Goal: Transaction & Acquisition: Purchase product/service

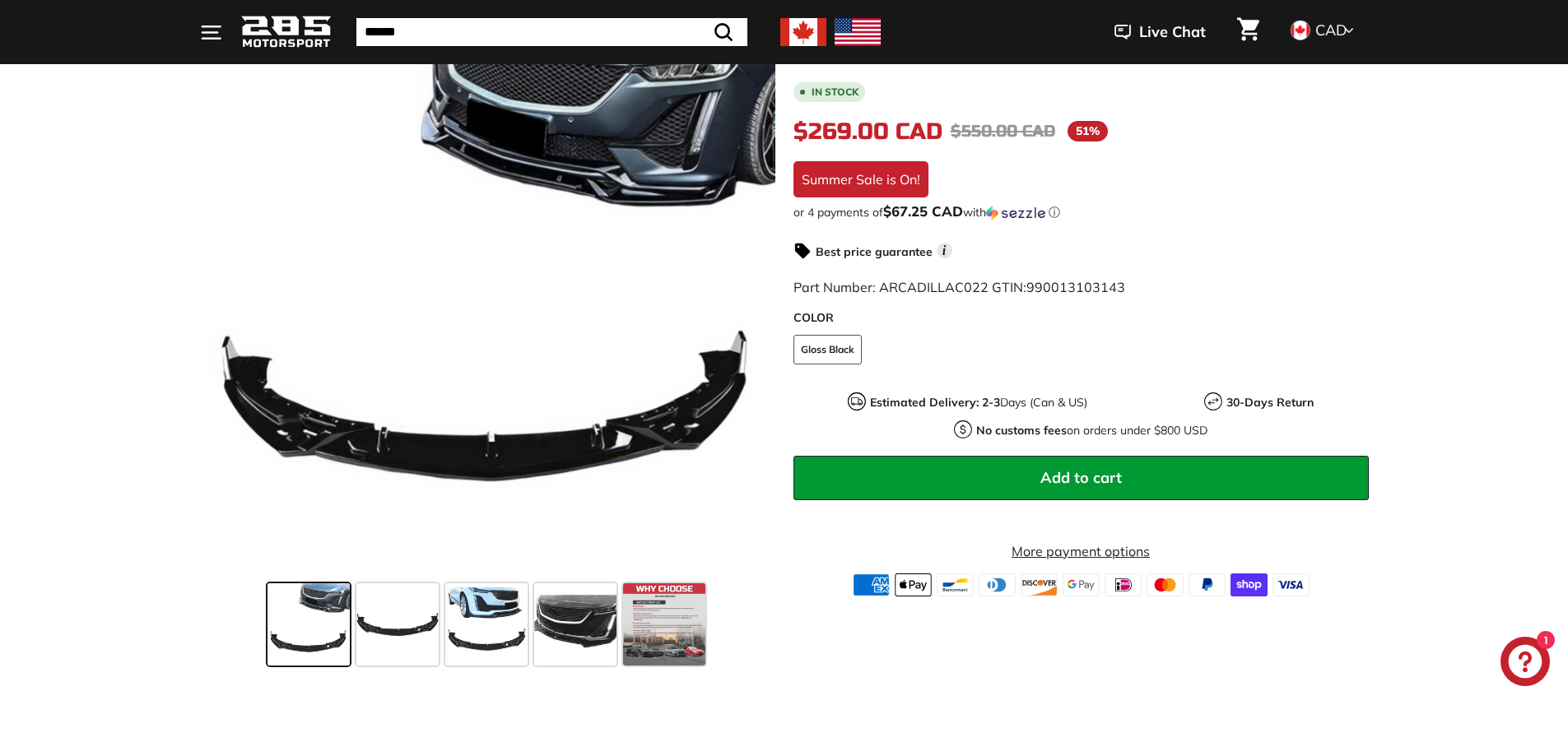
scroll to position [329, 0]
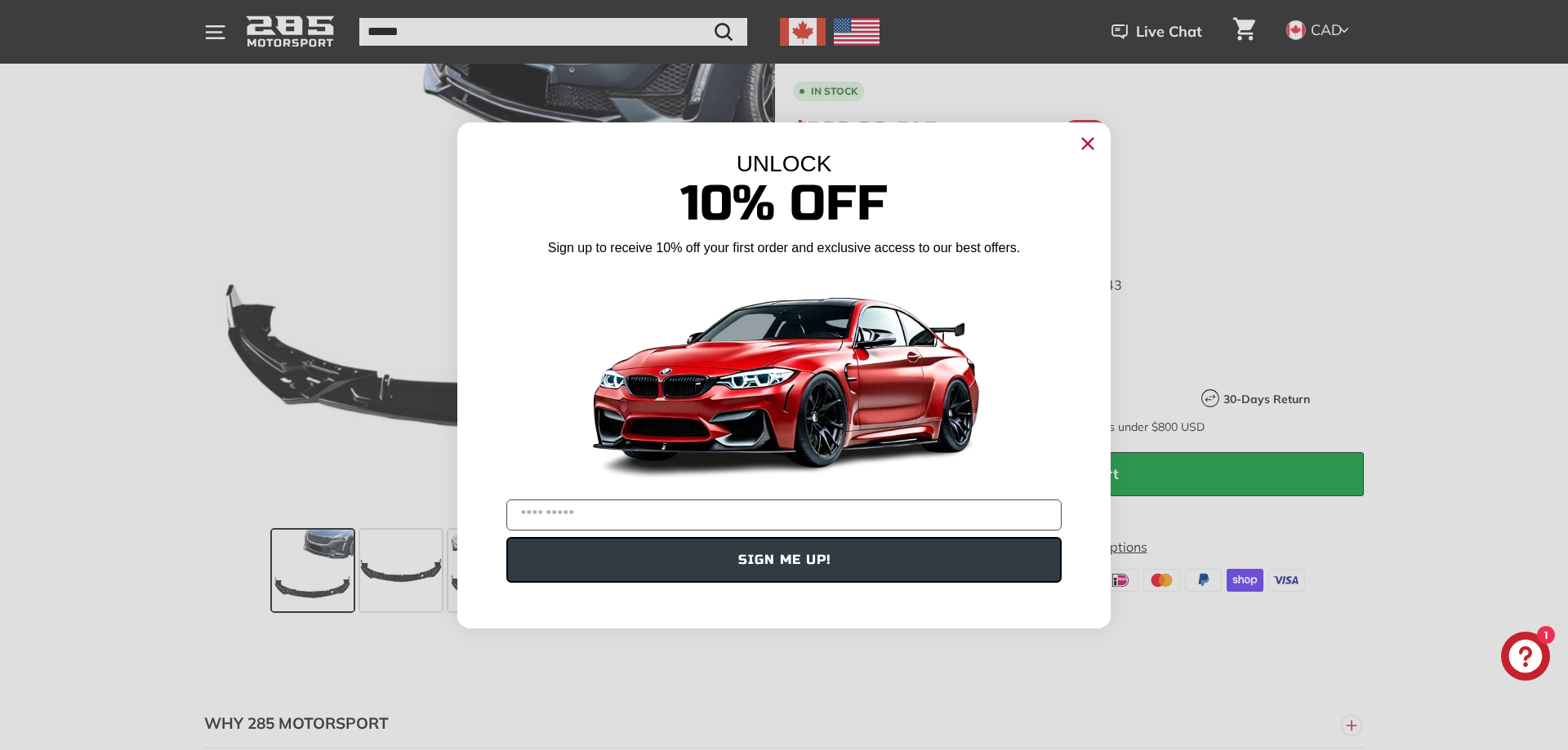
click at [1087, 144] on icon "Close dialog" at bounding box center [1089, 144] width 11 height 11
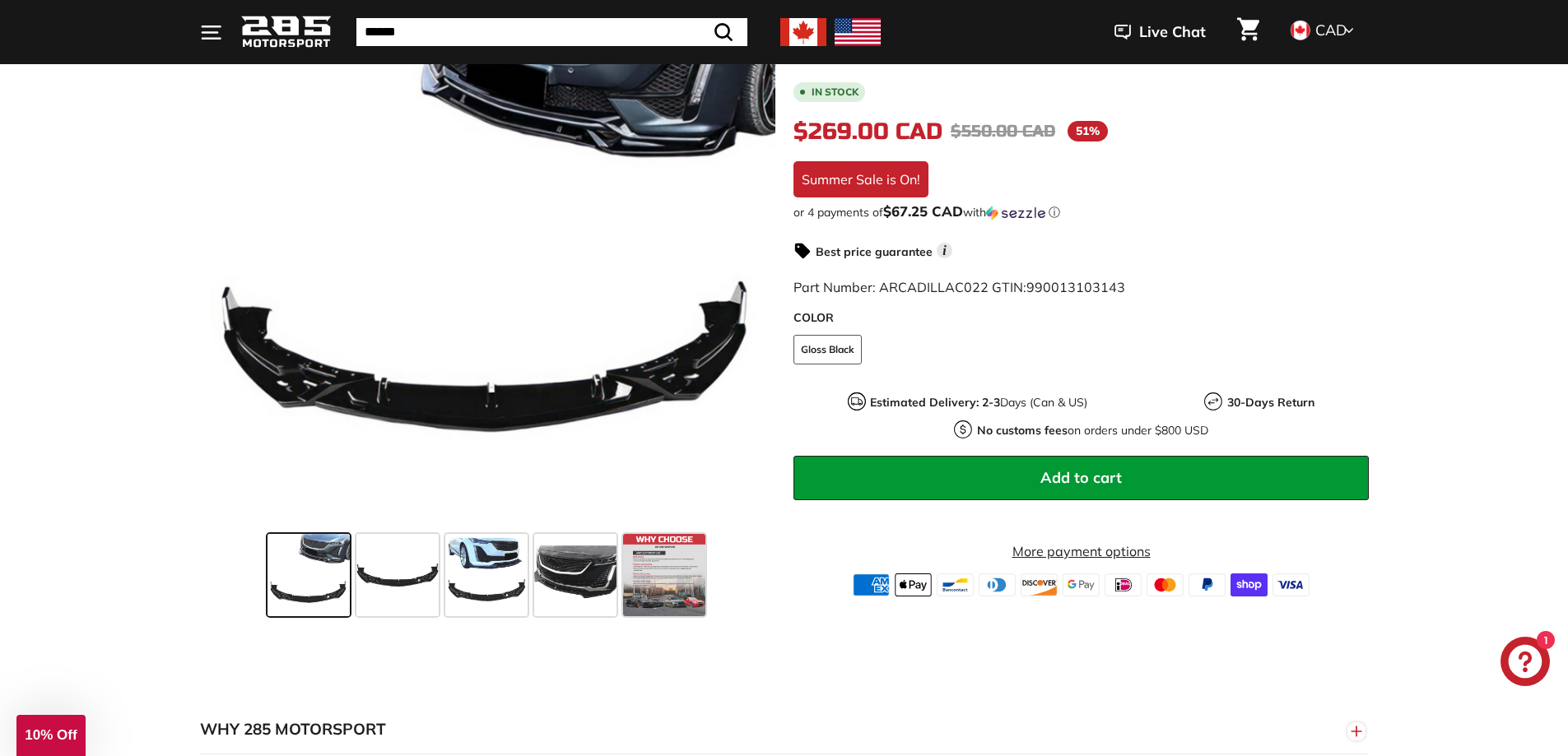
click at [815, 33] on img at bounding box center [803, 32] width 46 height 28
click at [485, 580] on span at bounding box center [486, 574] width 82 height 82
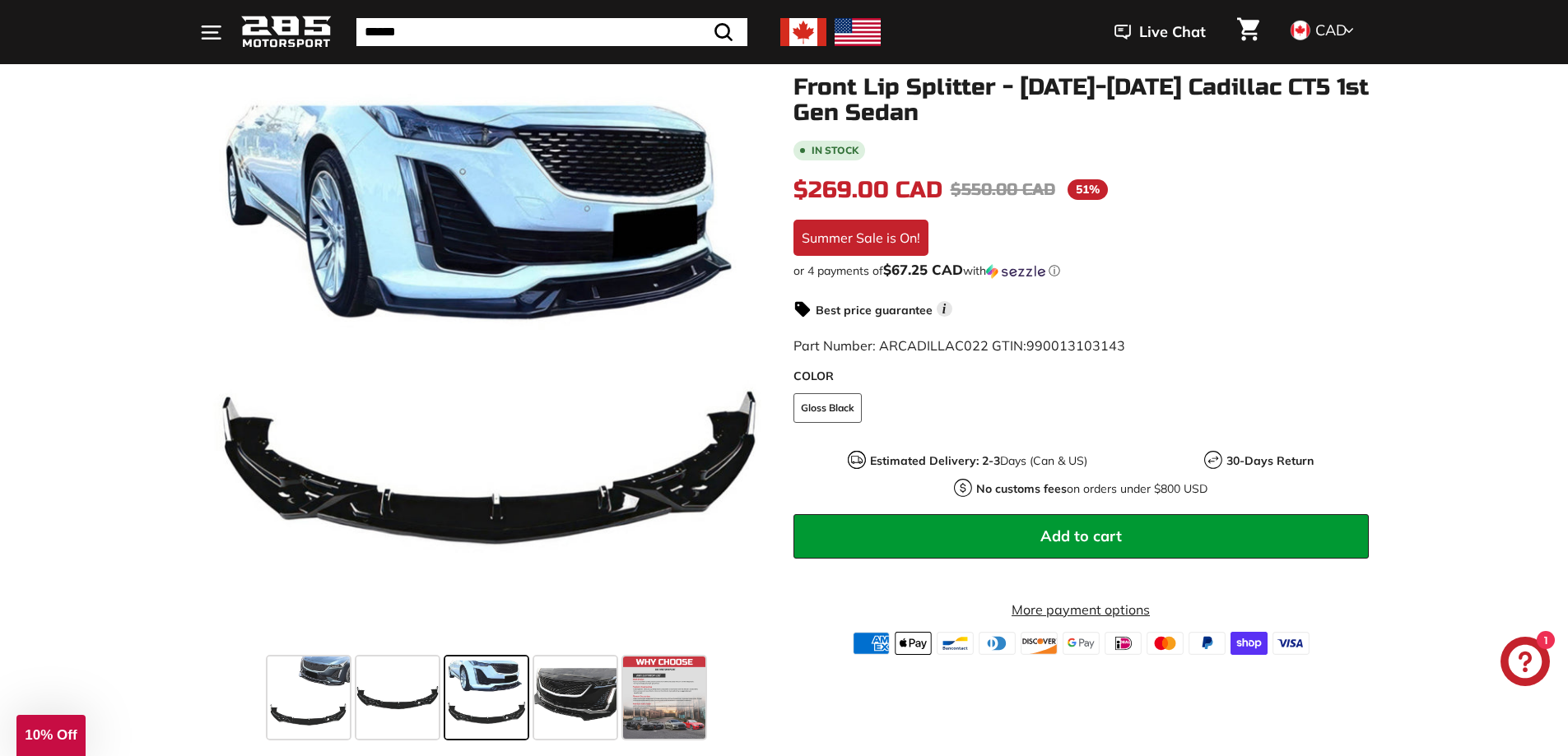
scroll to position [247, 0]
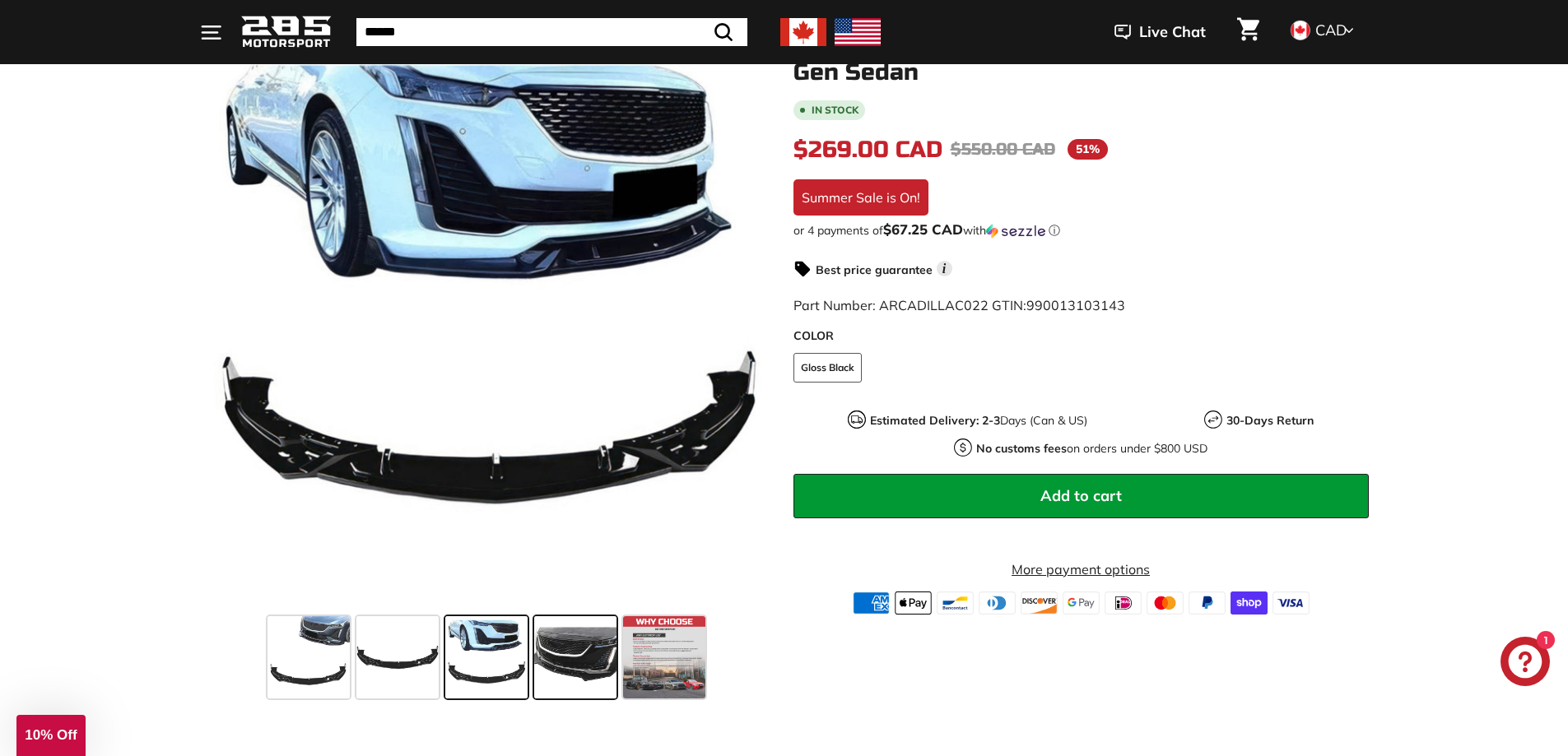
click at [594, 671] on span at bounding box center [574, 657] width 82 height 82
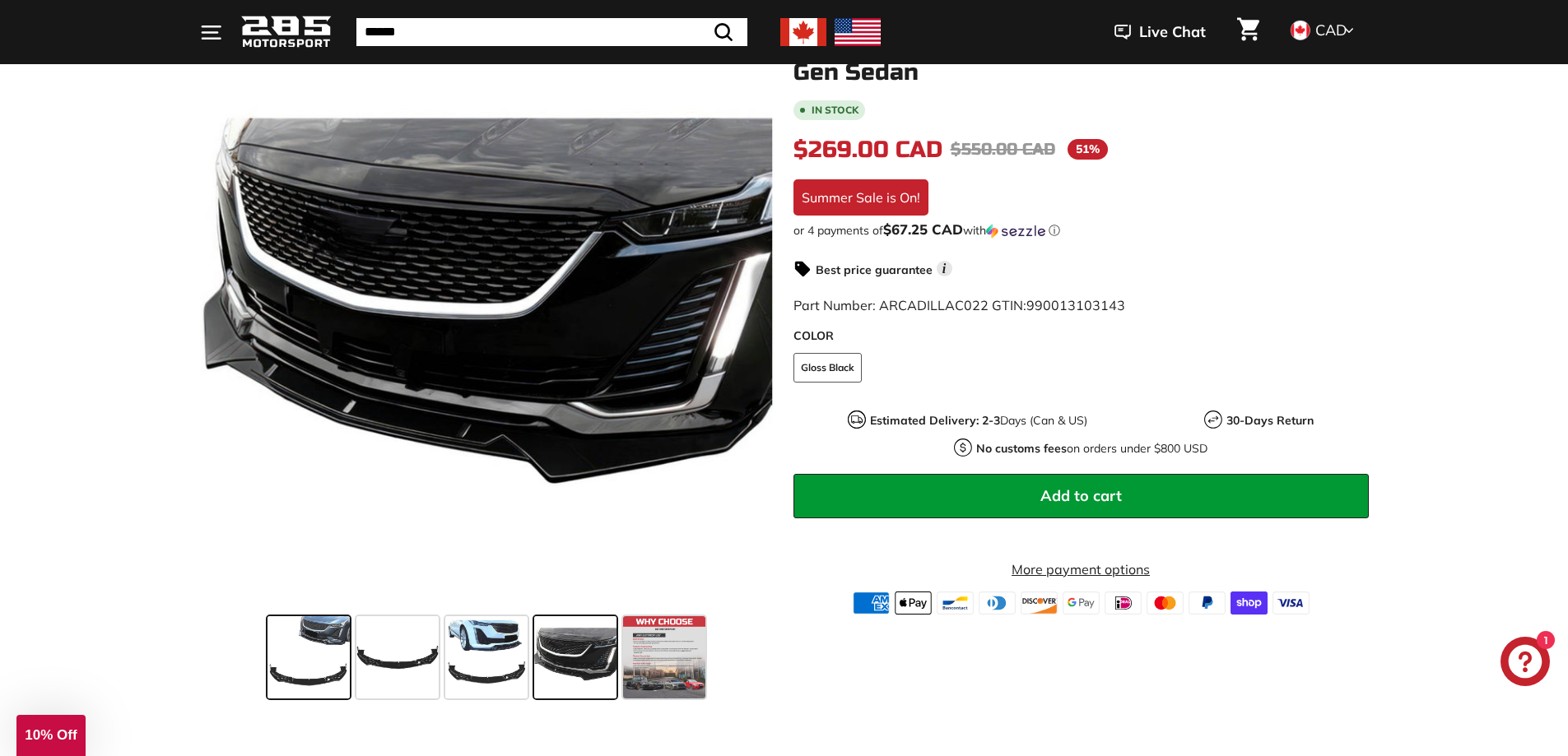
click at [318, 663] on span at bounding box center [308, 657] width 82 height 82
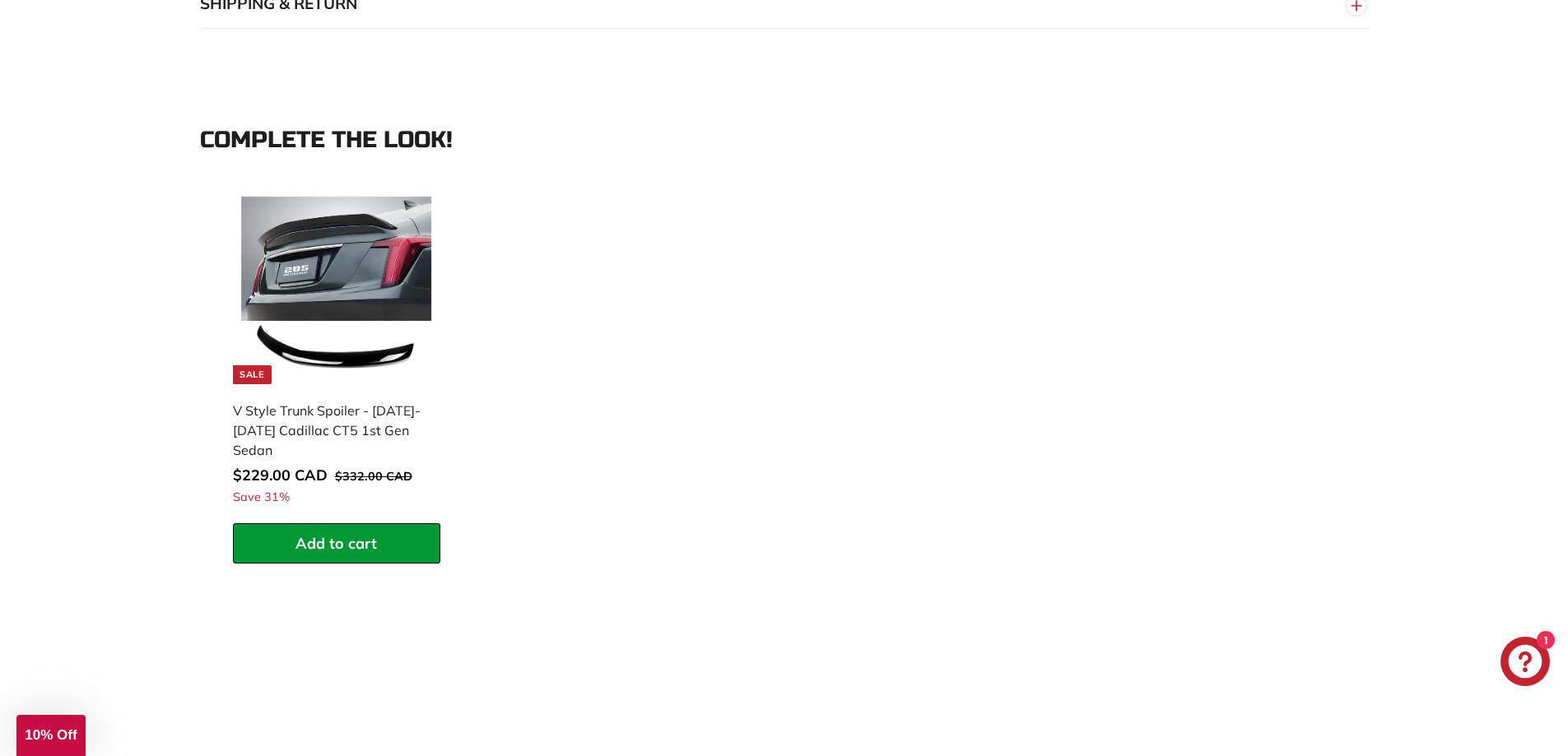
scroll to position [1482, 0]
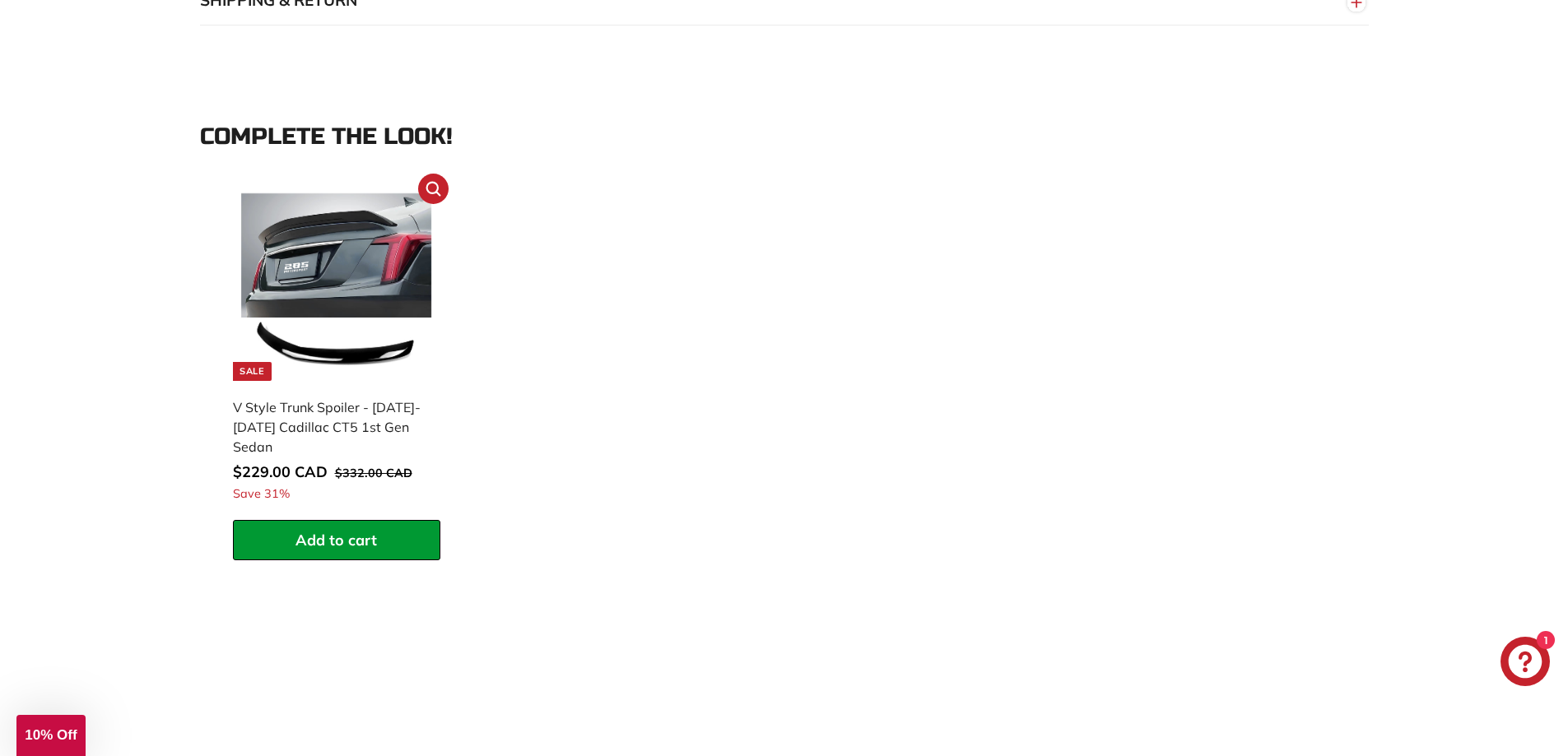
click at [325, 324] on img at bounding box center [336, 285] width 191 height 191
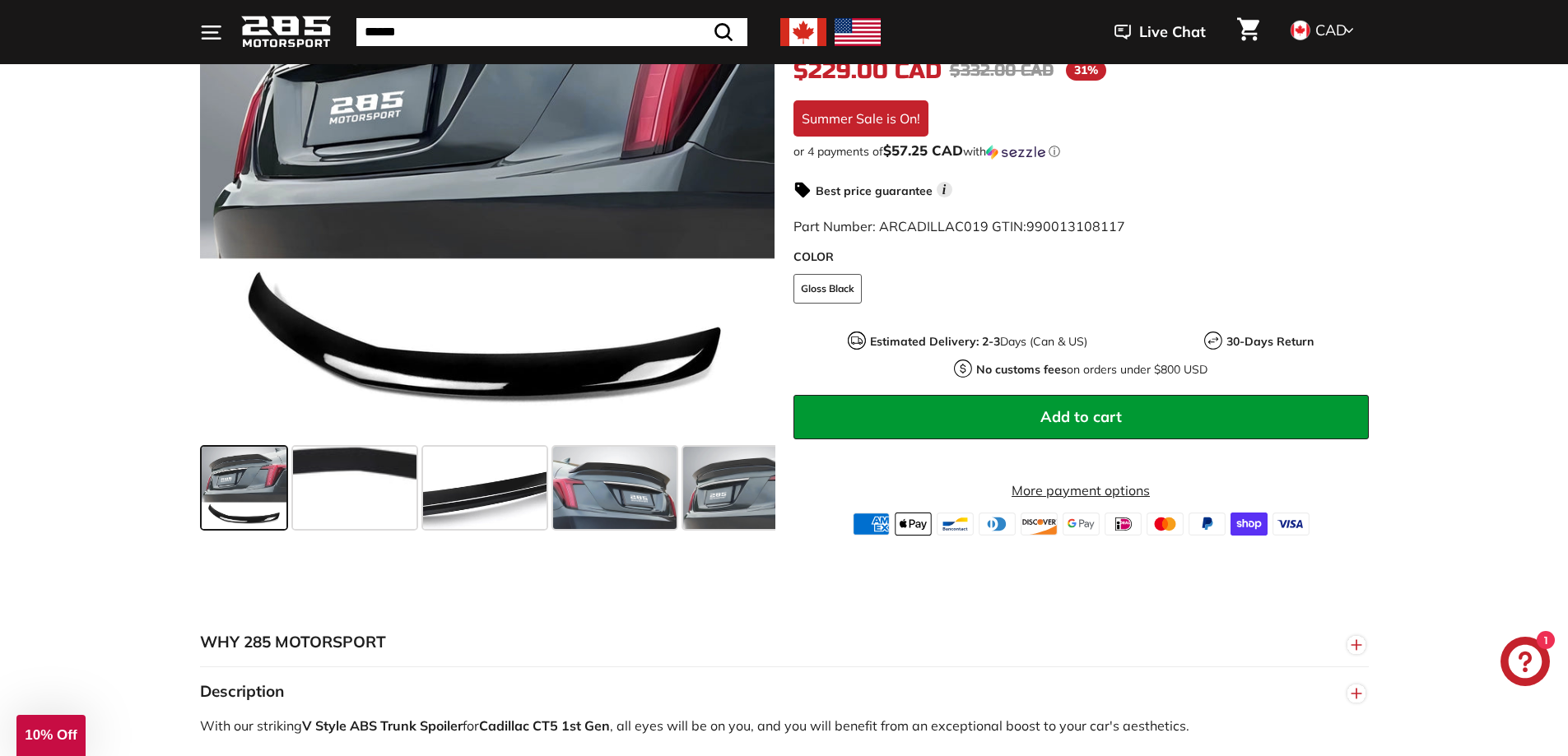
scroll to position [494, 0]
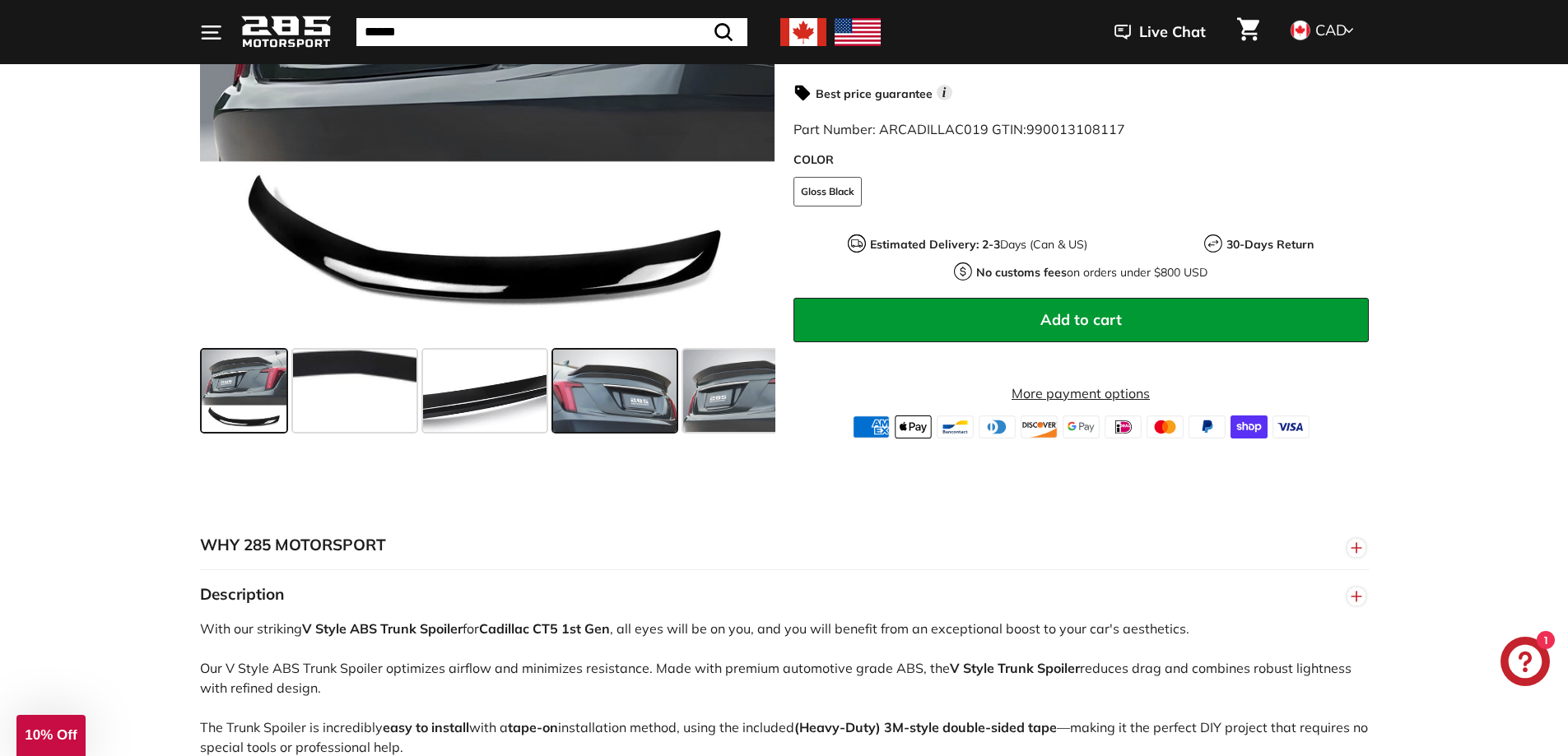
click at [655, 390] on span at bounding box center [615, 390] width 124 height 82
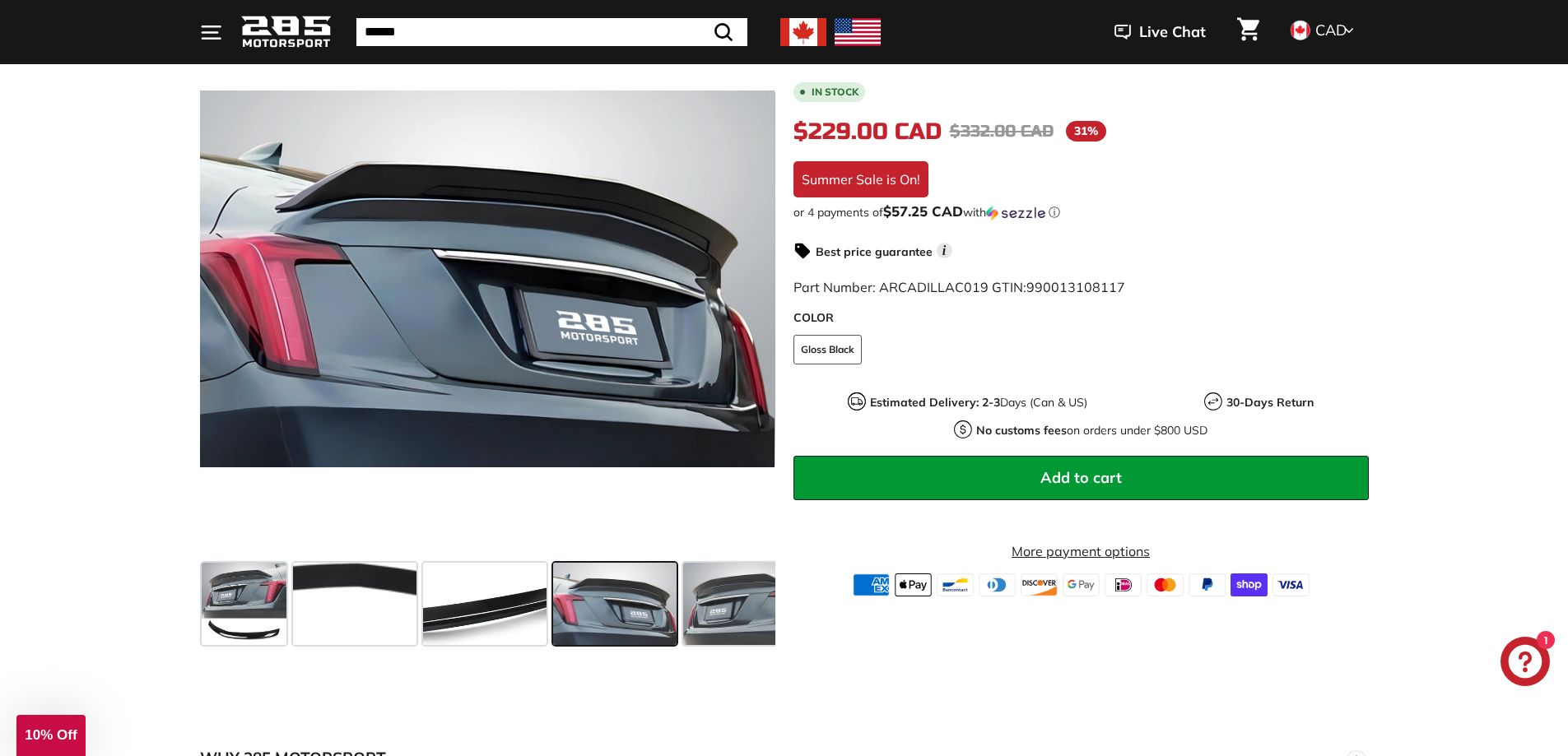
scroll to position [247, 0]
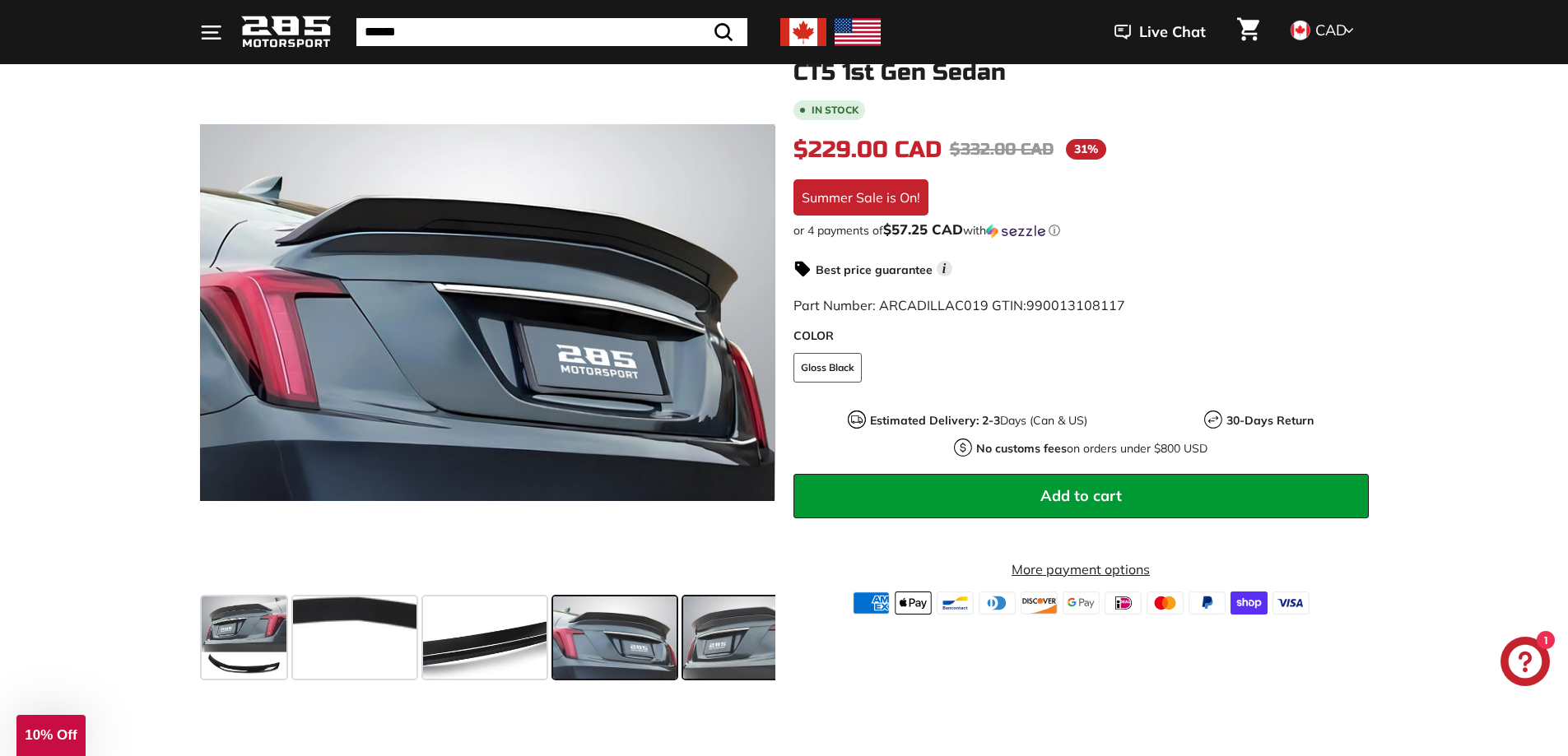
click at [719, 632] on span at bounding box center [745, 637] width 124 height 82
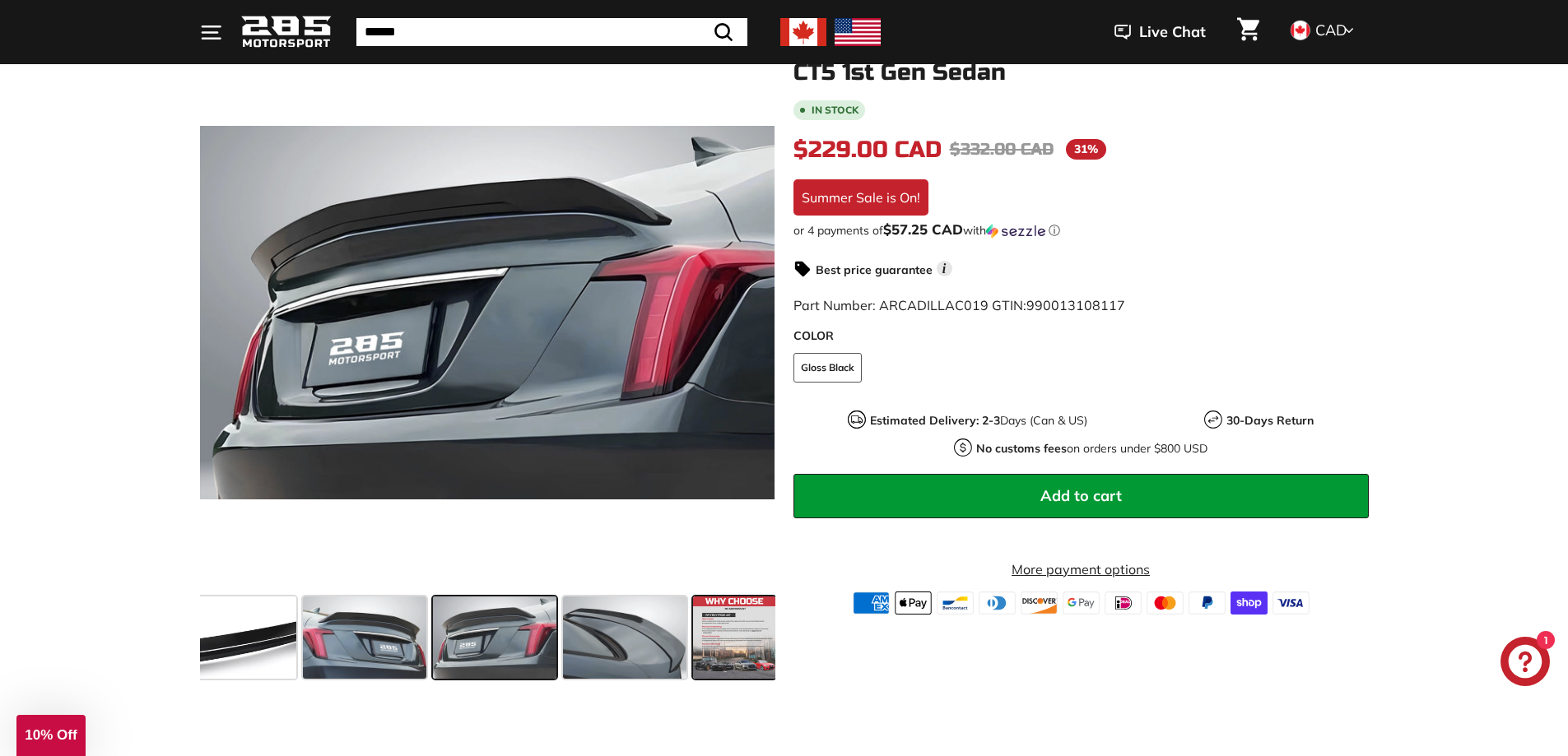
scroll to position [0, 254]
click at [268, 639] on span at bounding box center [230, 637] width 124 height 82
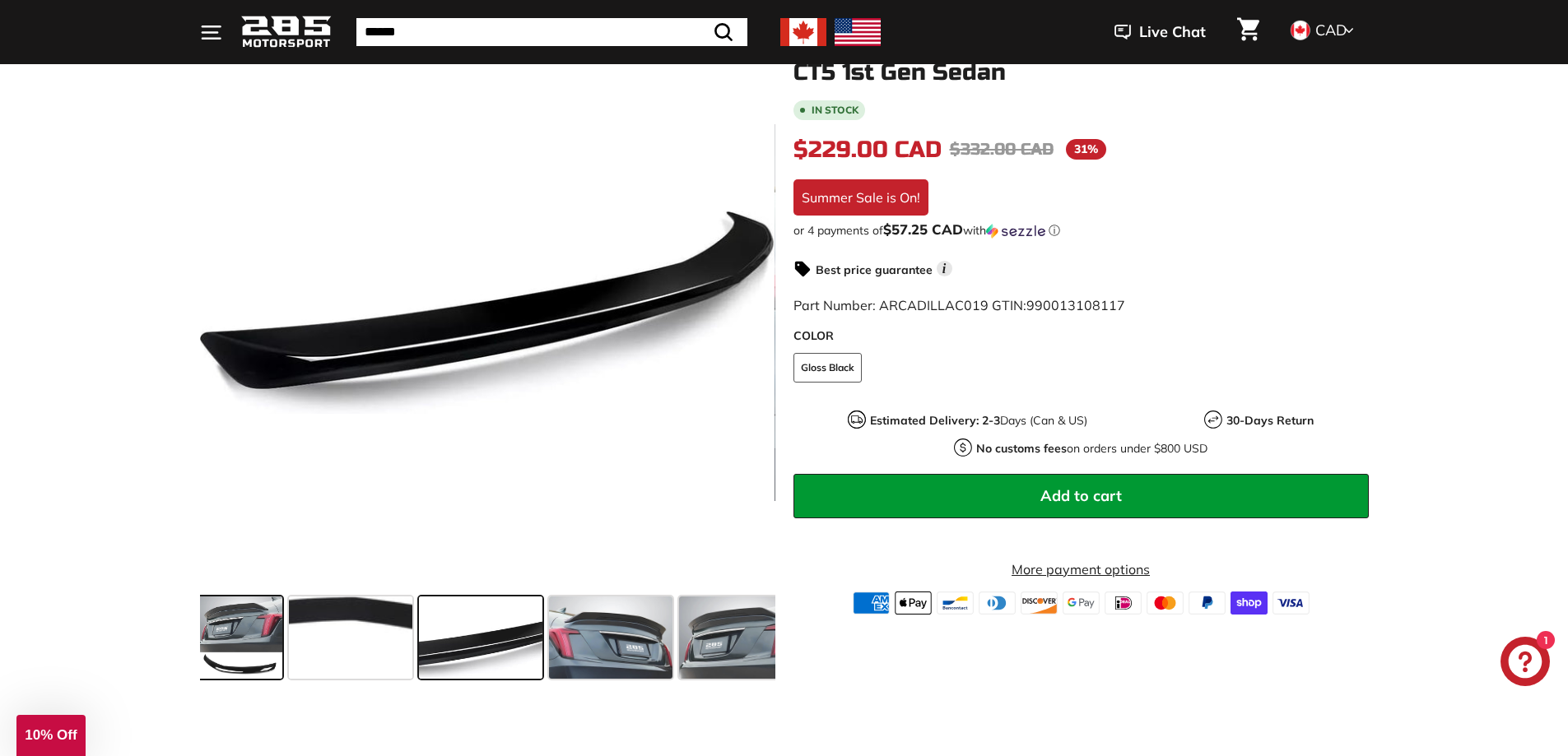
scroll to position [0, 0]
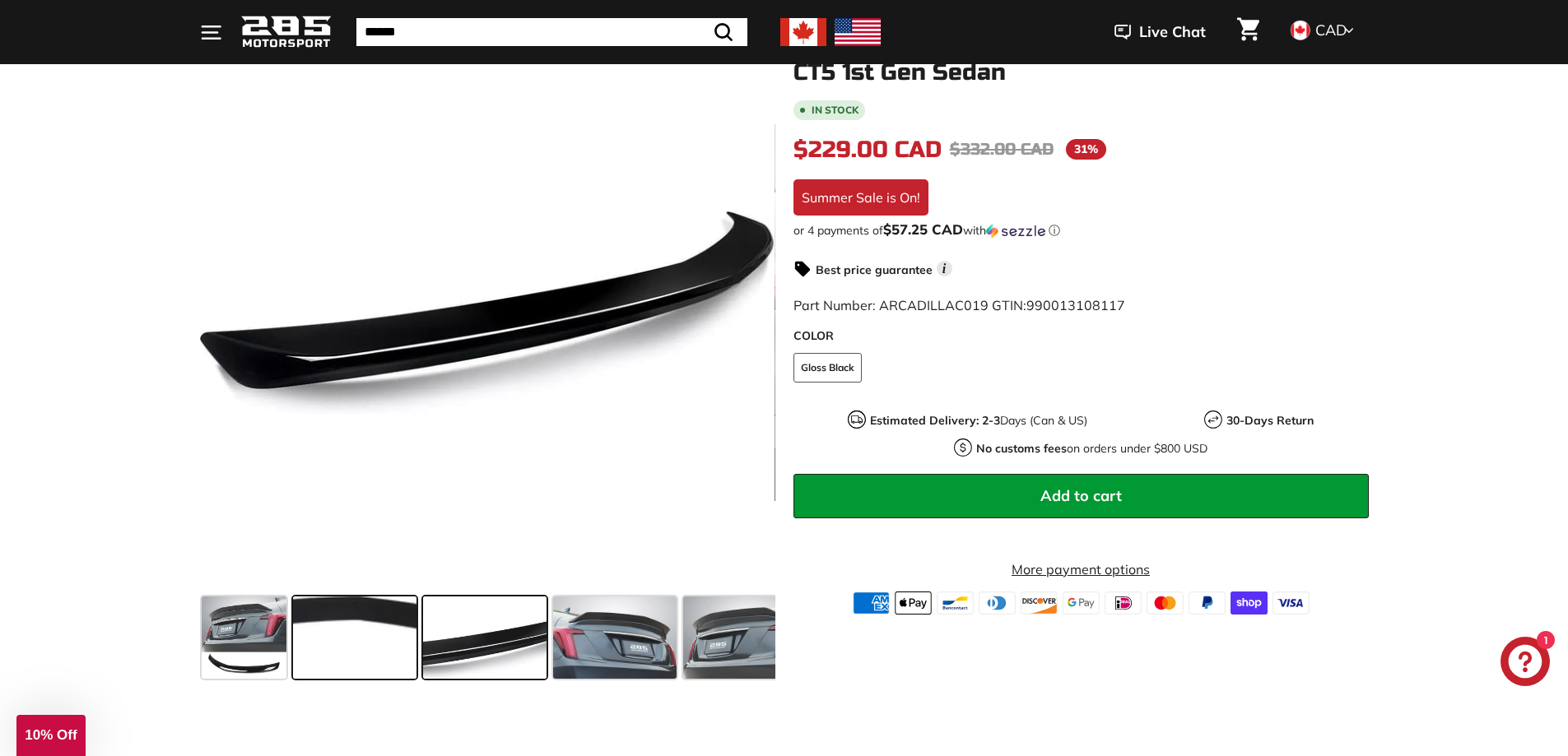
drag, startPoint x: 386, startPoint y: 641, endPoint x: 397, endPoint y: 641, distance: 11.0
click at [387, 641] on span at bounding box center [355, 637] width 124 height 82
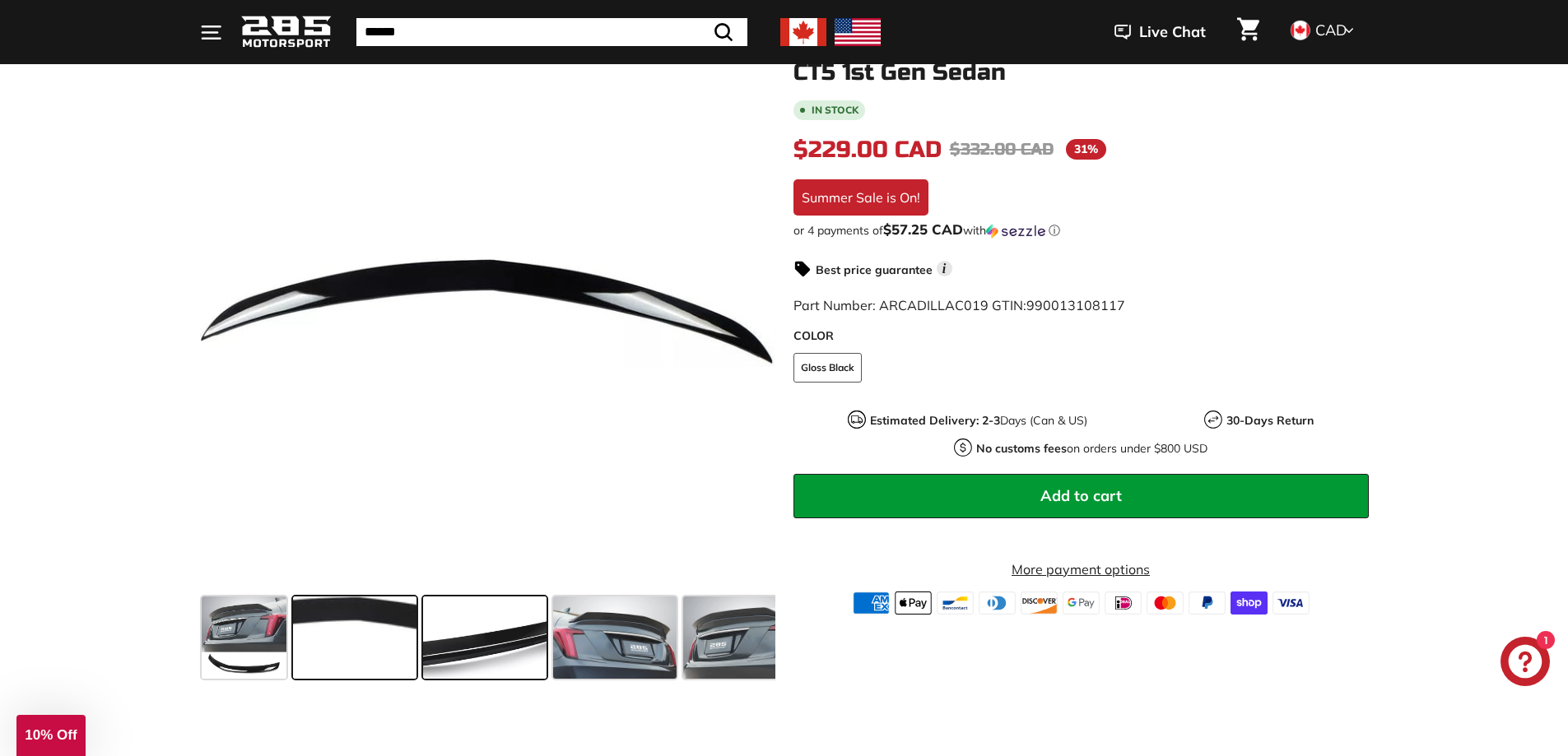
drag, startPoint x: 503, startPoint y: 640, endPoint x: 578, endPoint y: 634, distance: 75.2
click at [506, 640] on span at bounding box center [485, 637] width 124 height 82
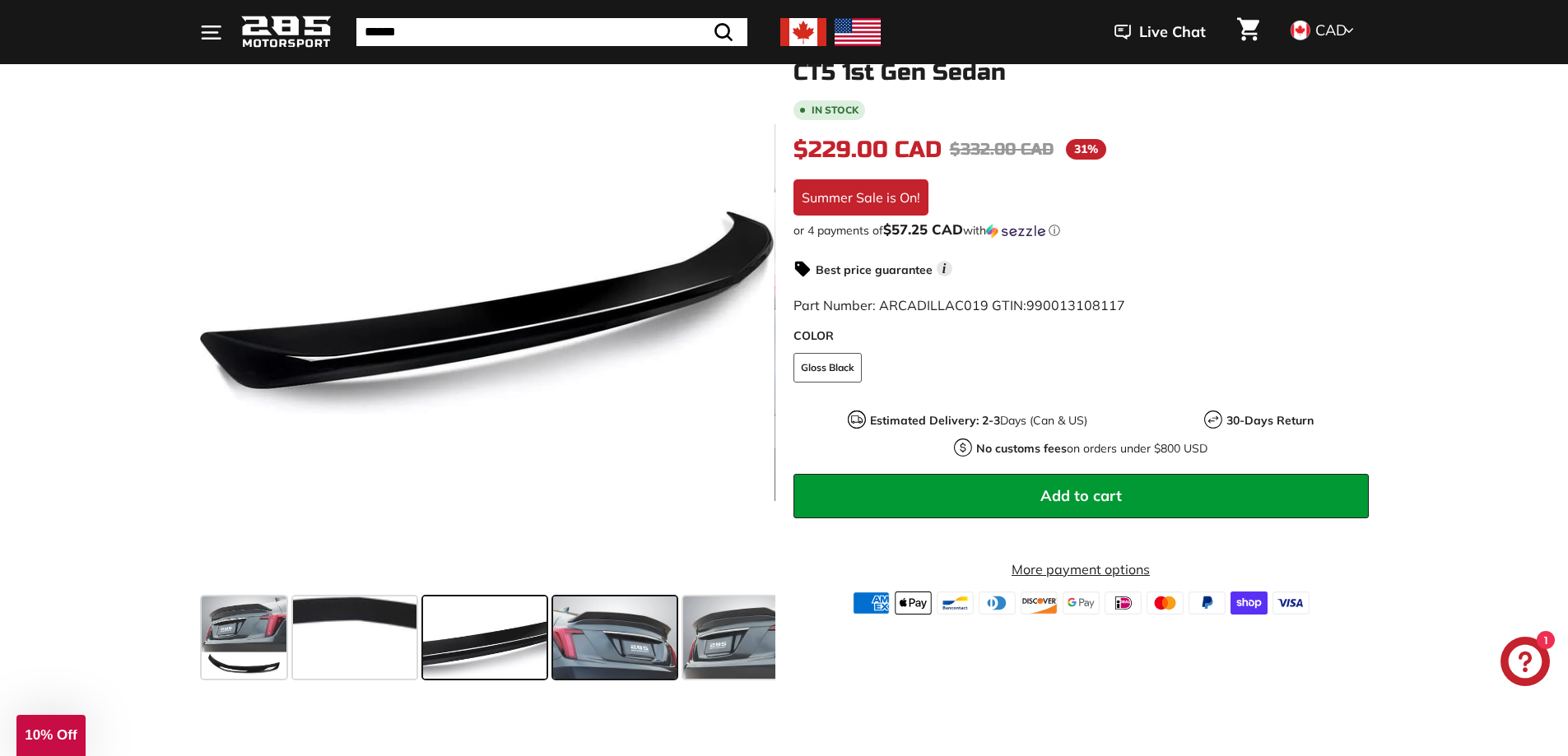
click at [610, 629] on span at bounding box center [615, 637] width 124 height 82
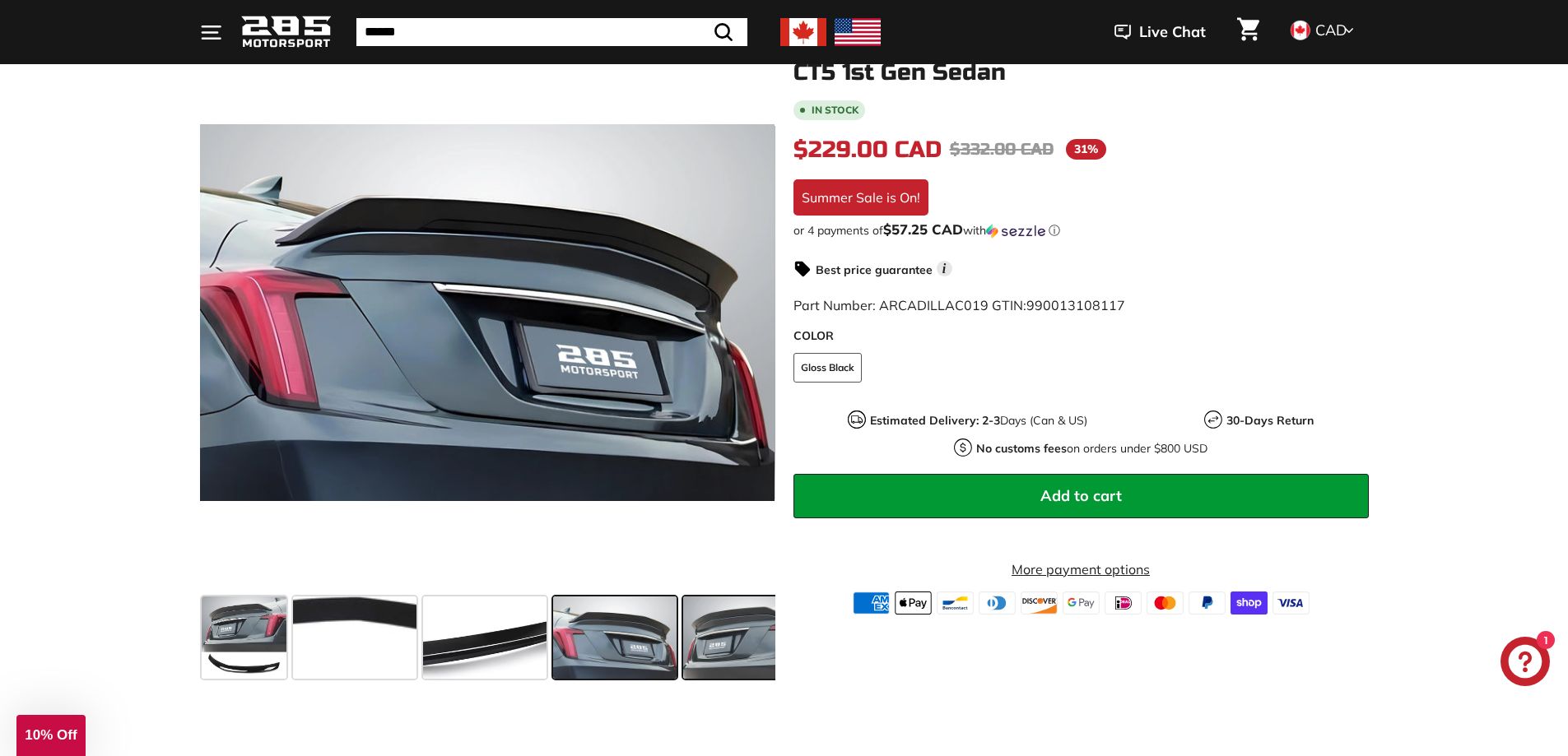
click at [717, 624] on span at bounding box center [745, 637] width 124 height 82
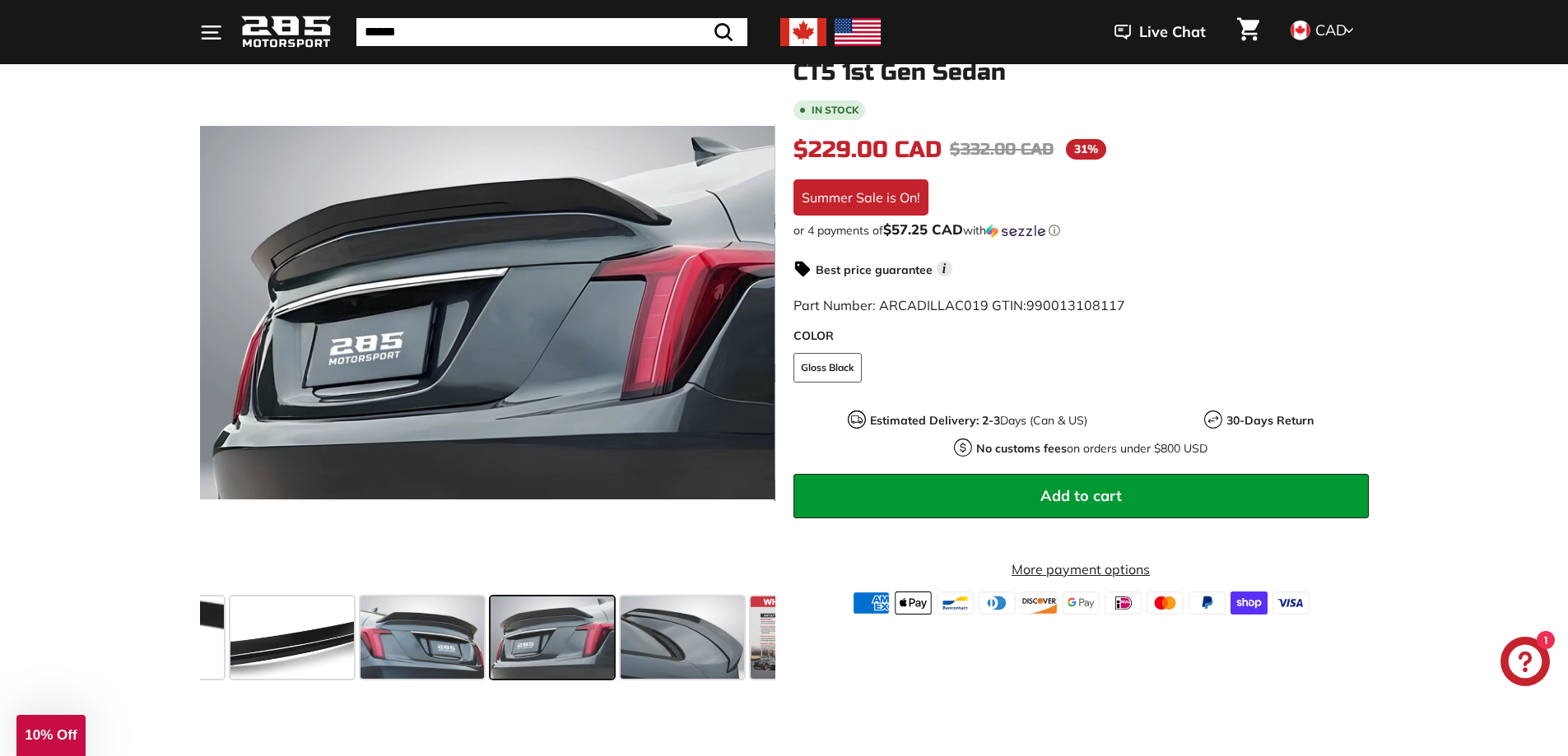
scroll to position [0, 254]
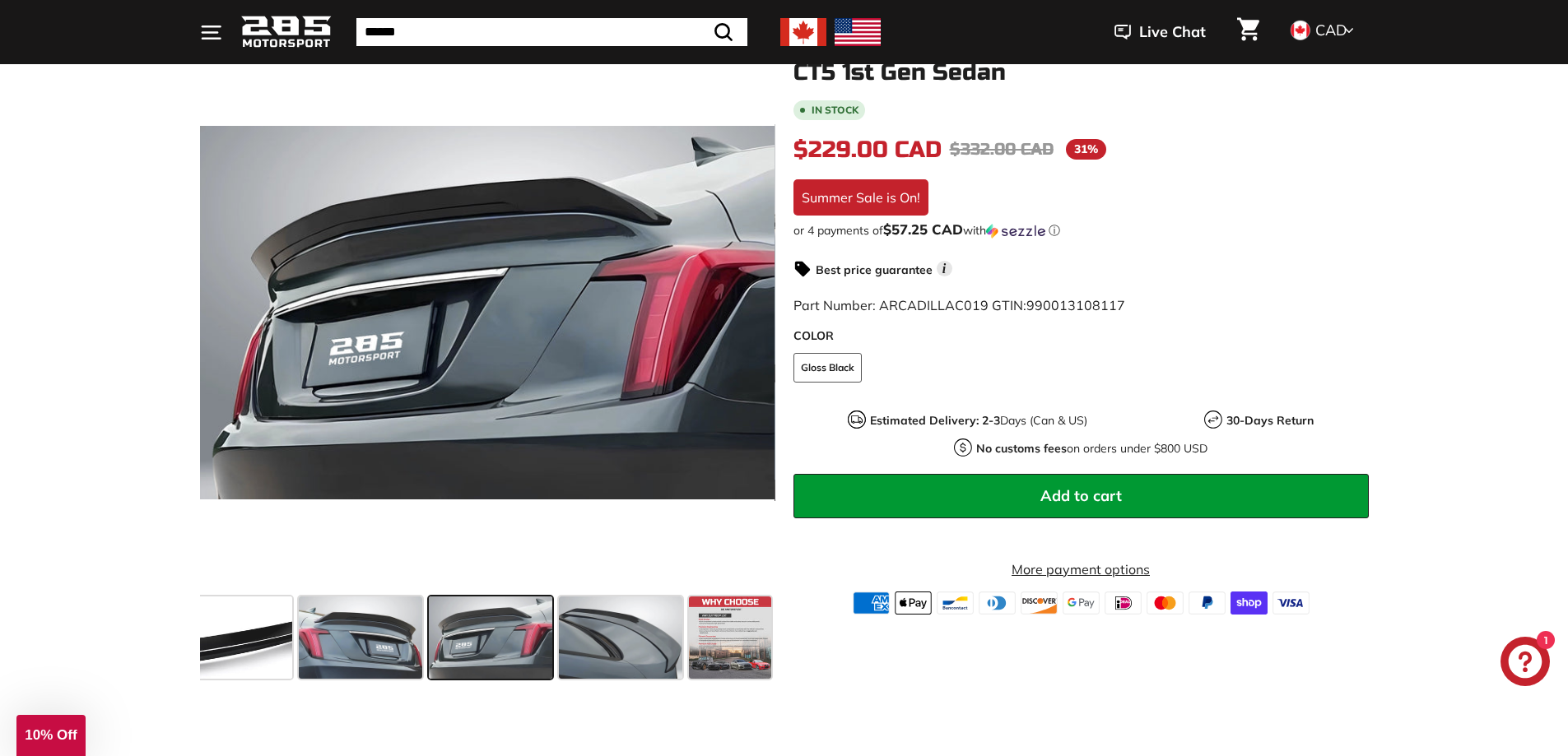
click at [213, 30] on icon ". . ." at bounding box center [211, 32] width 22 height 22
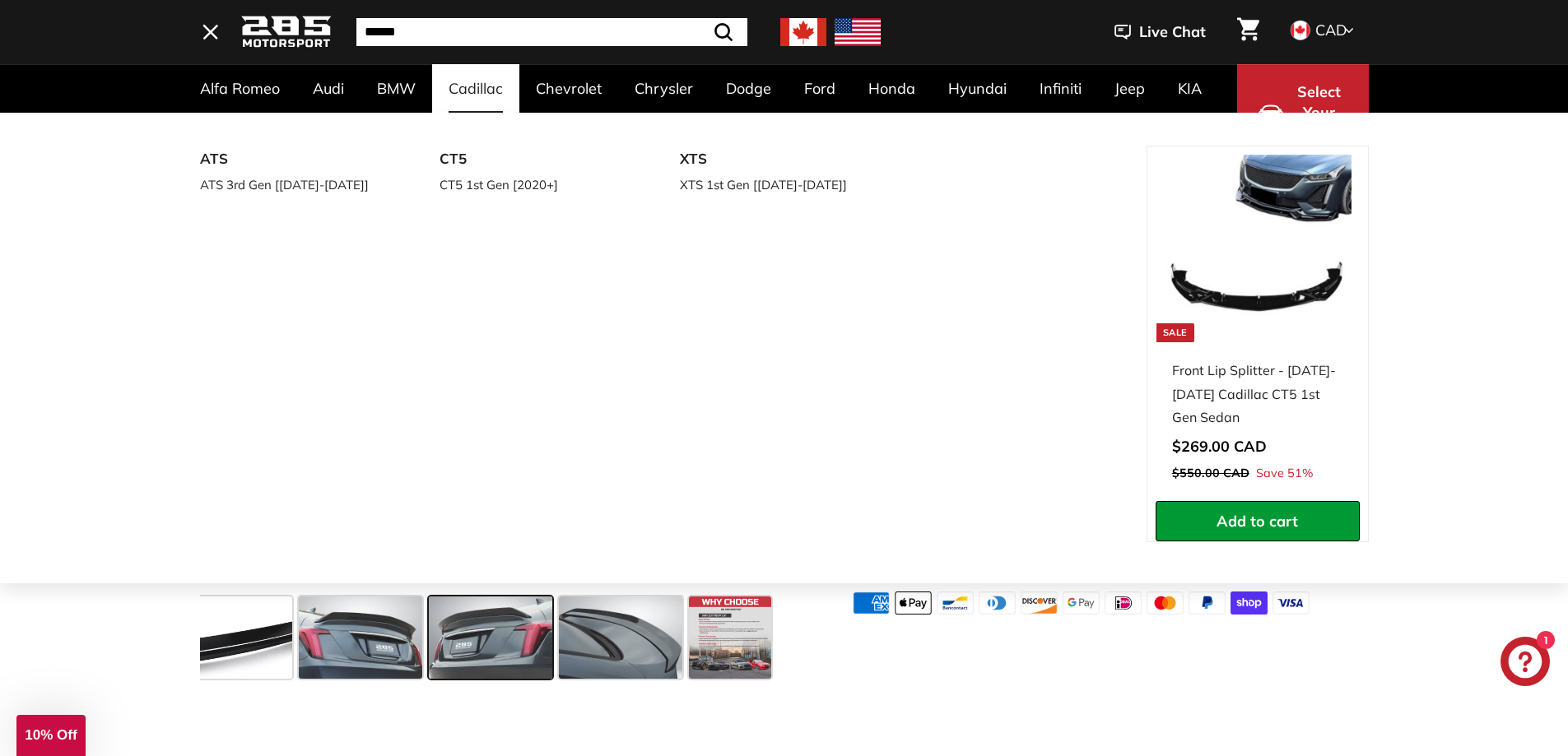
click at [468, 88] on link "Cadillac" at bounding box center [476, 89] width 88 height 49
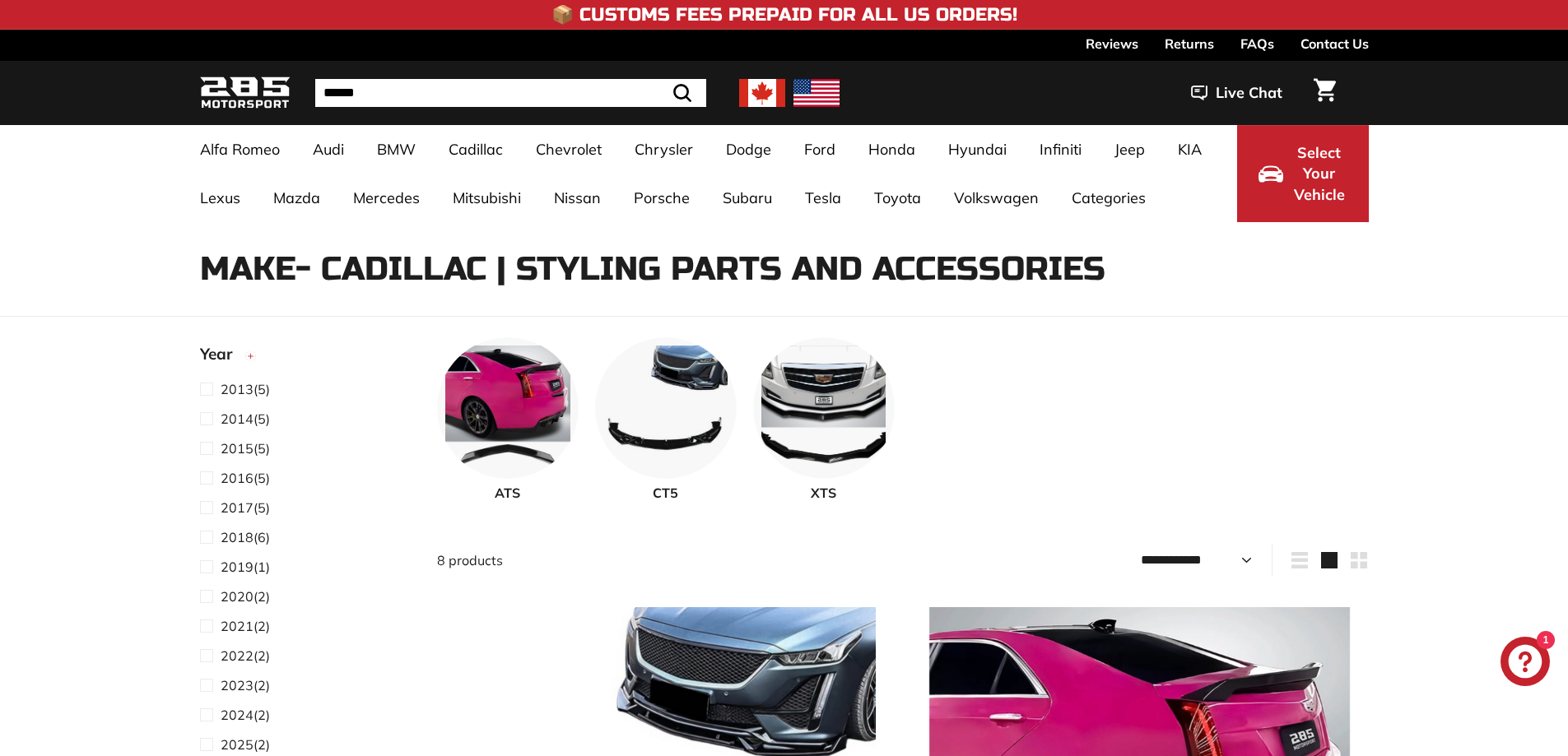
select select "**********"
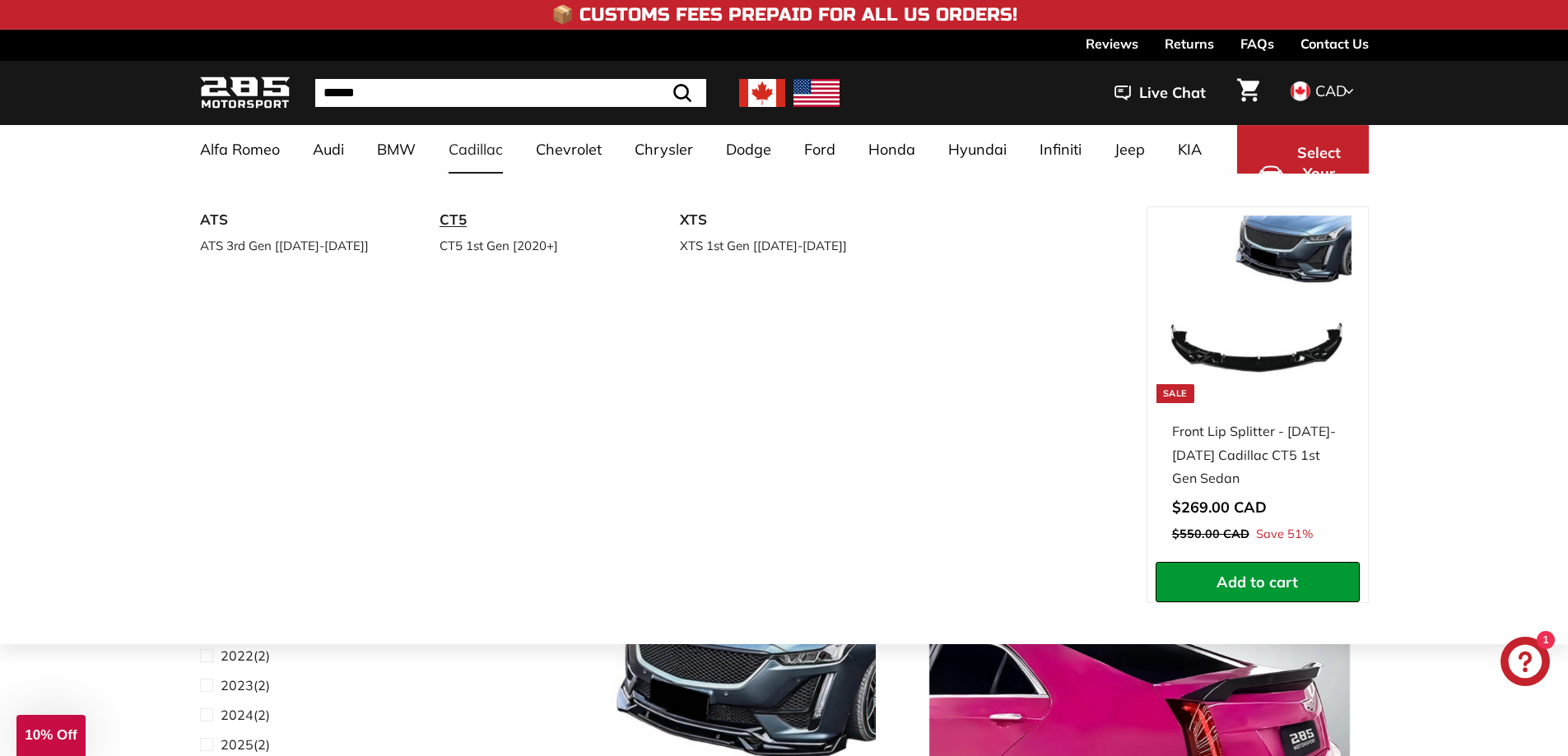
click at [461, 222] on link "CT5" at bounding box center [536, 219] width 195 height 27
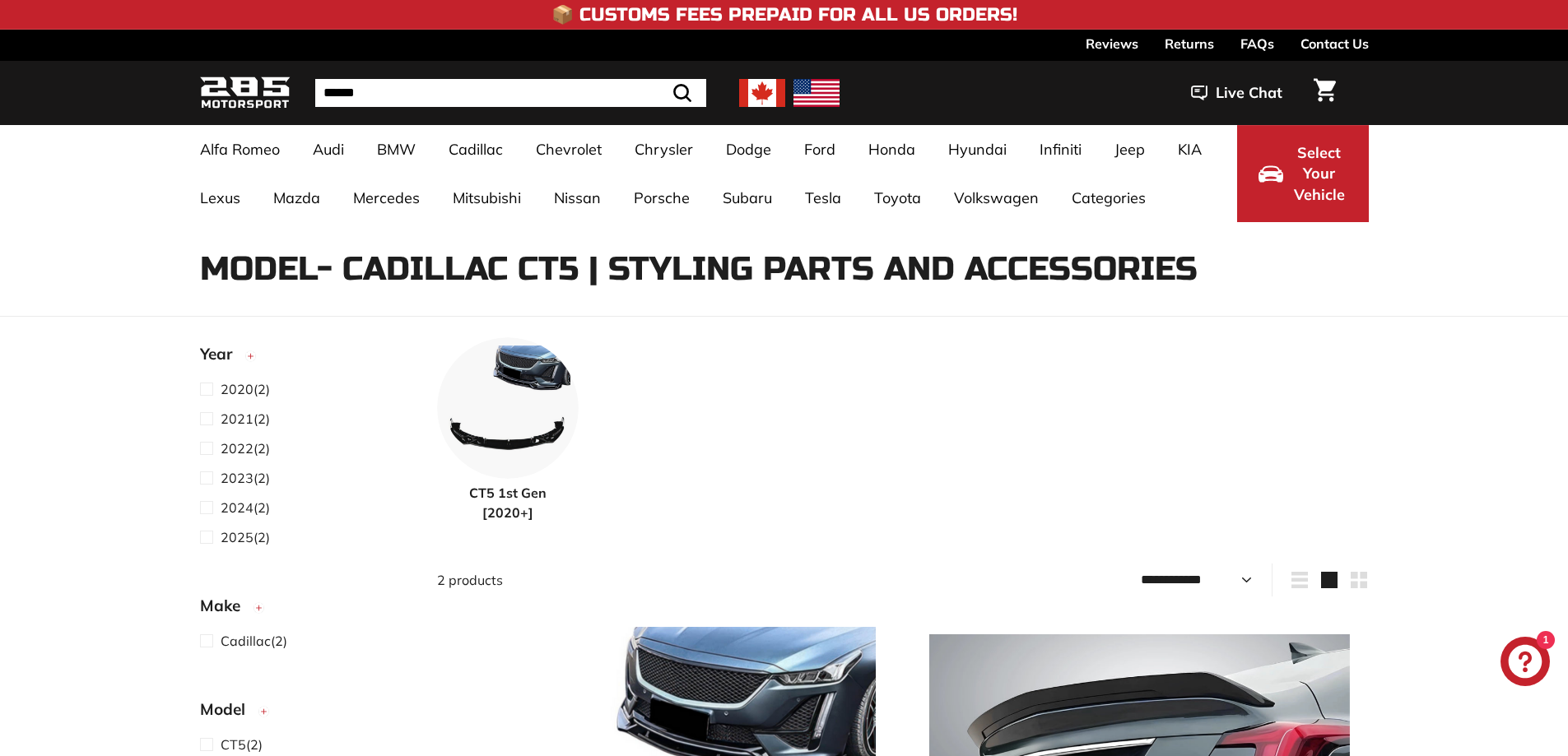
select select "**********"
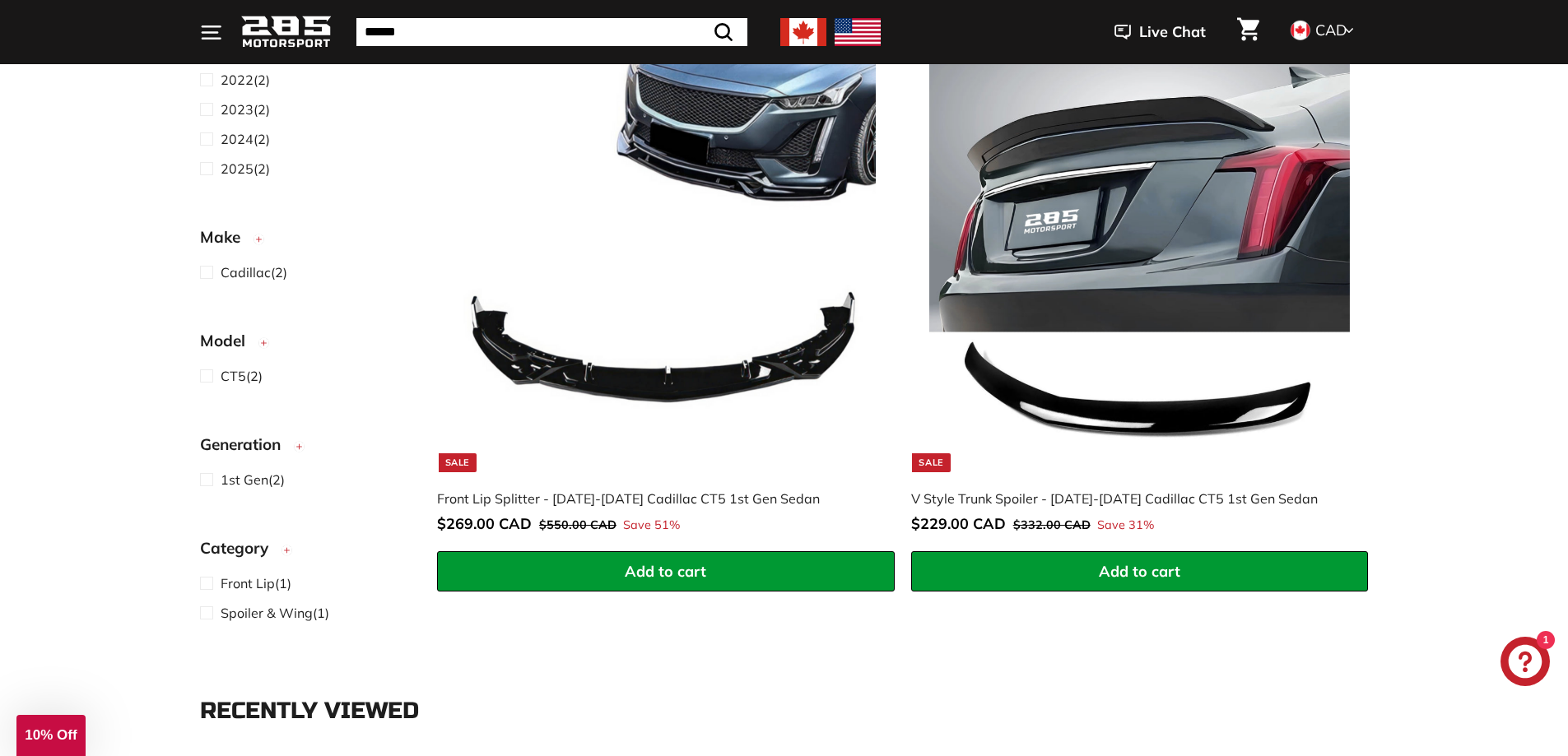
scroll to position [165, 0]
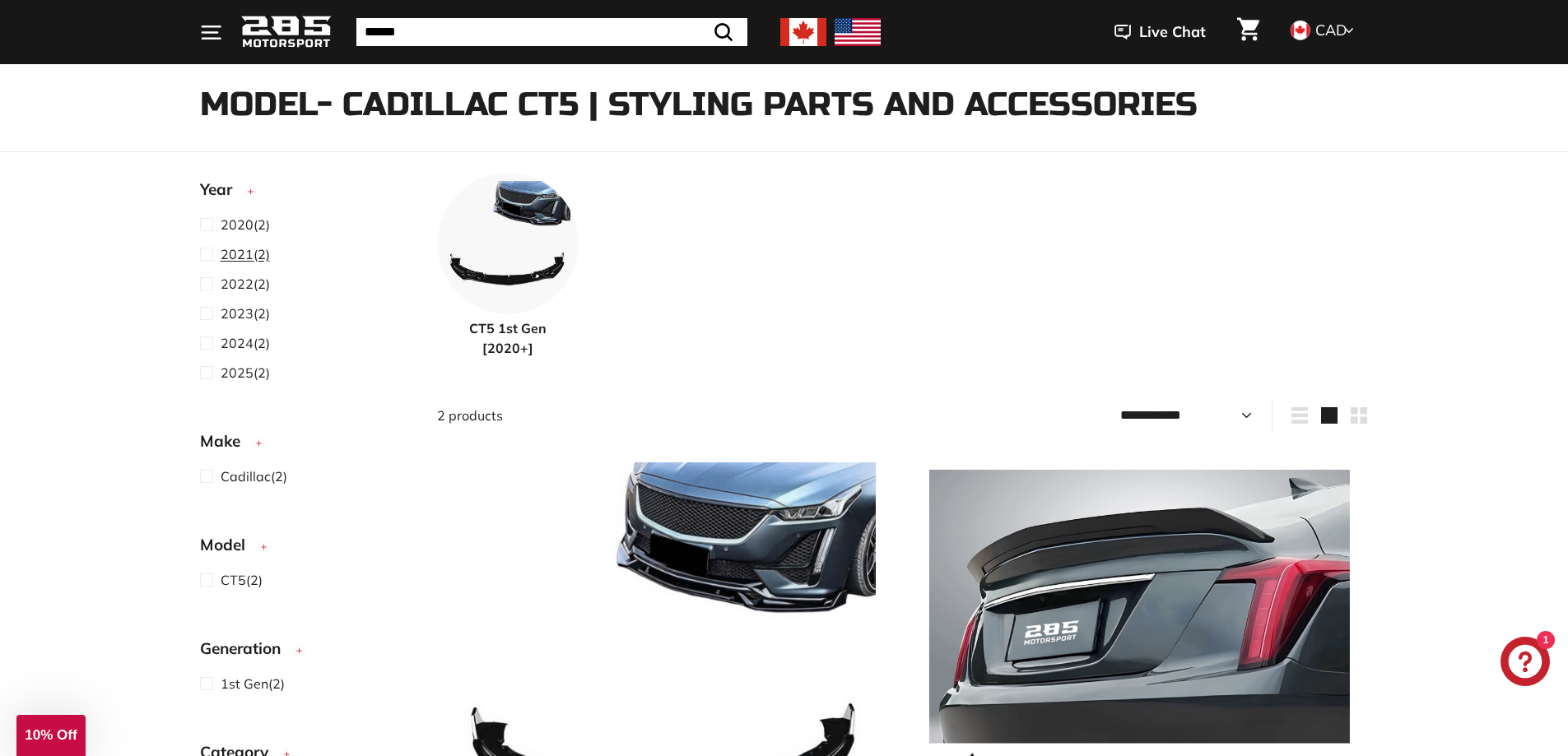
click at [204, 257] on span at bounding box center [210, 254] width 20 height 19
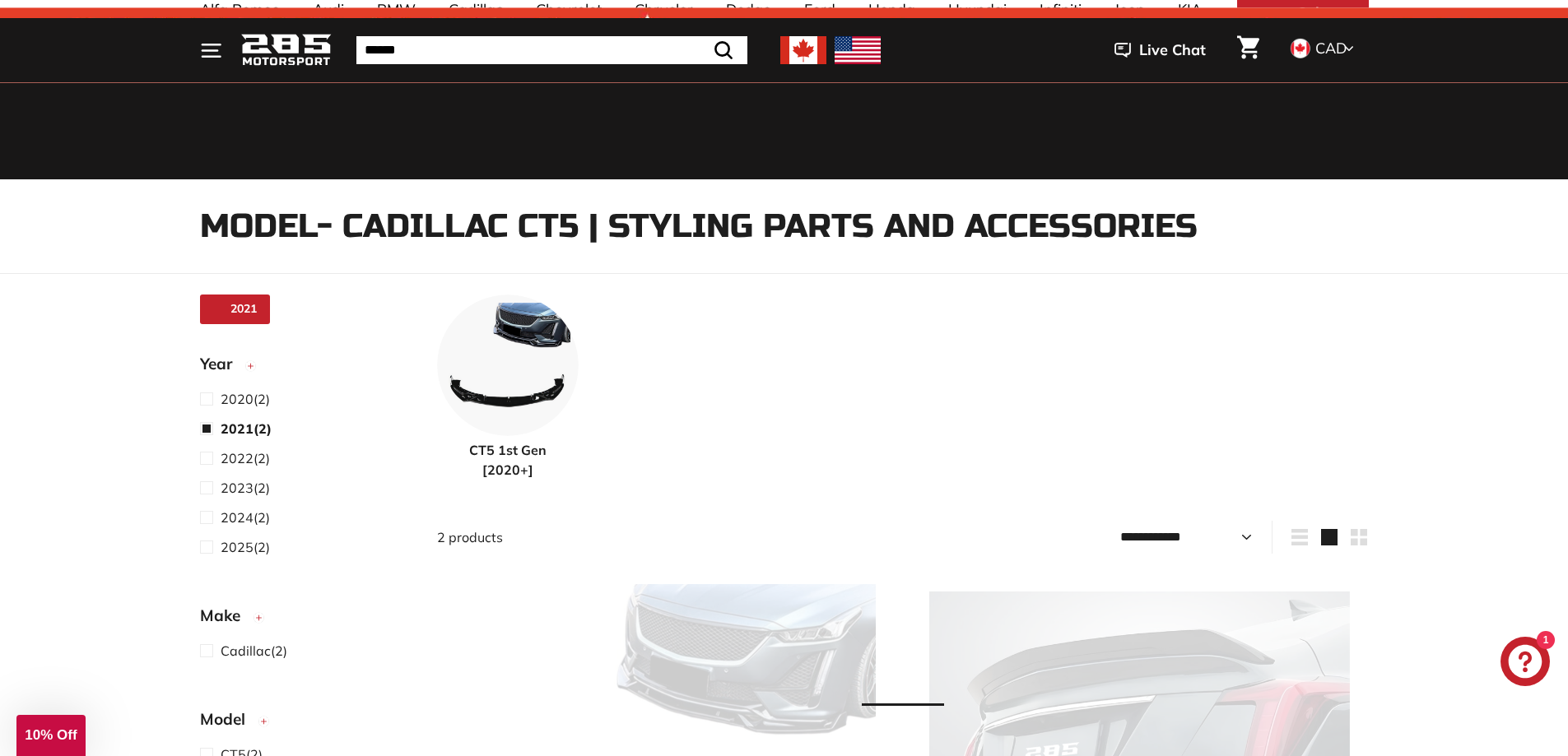
select select "**********"
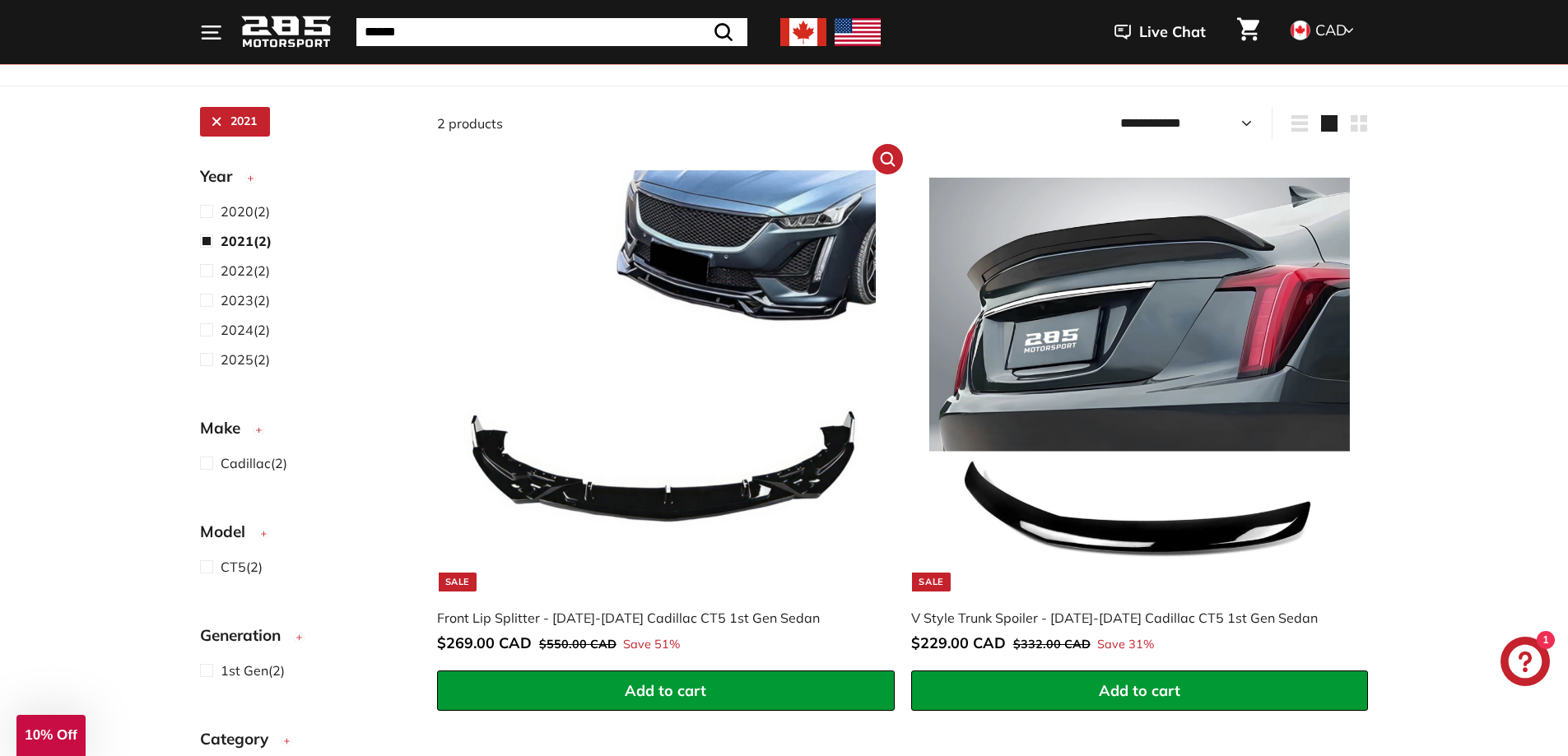
scroll to position [289, 0]
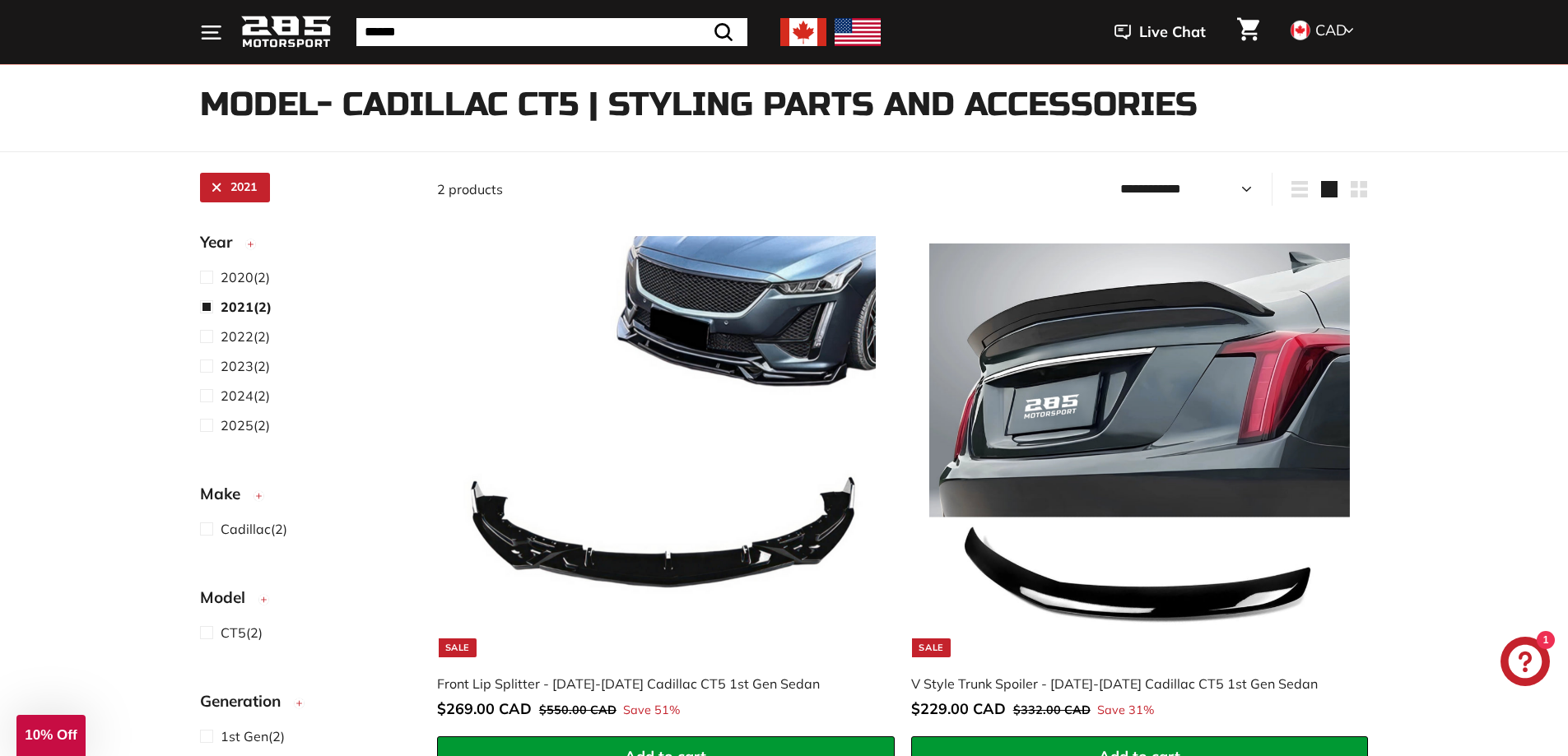
select select "**********"
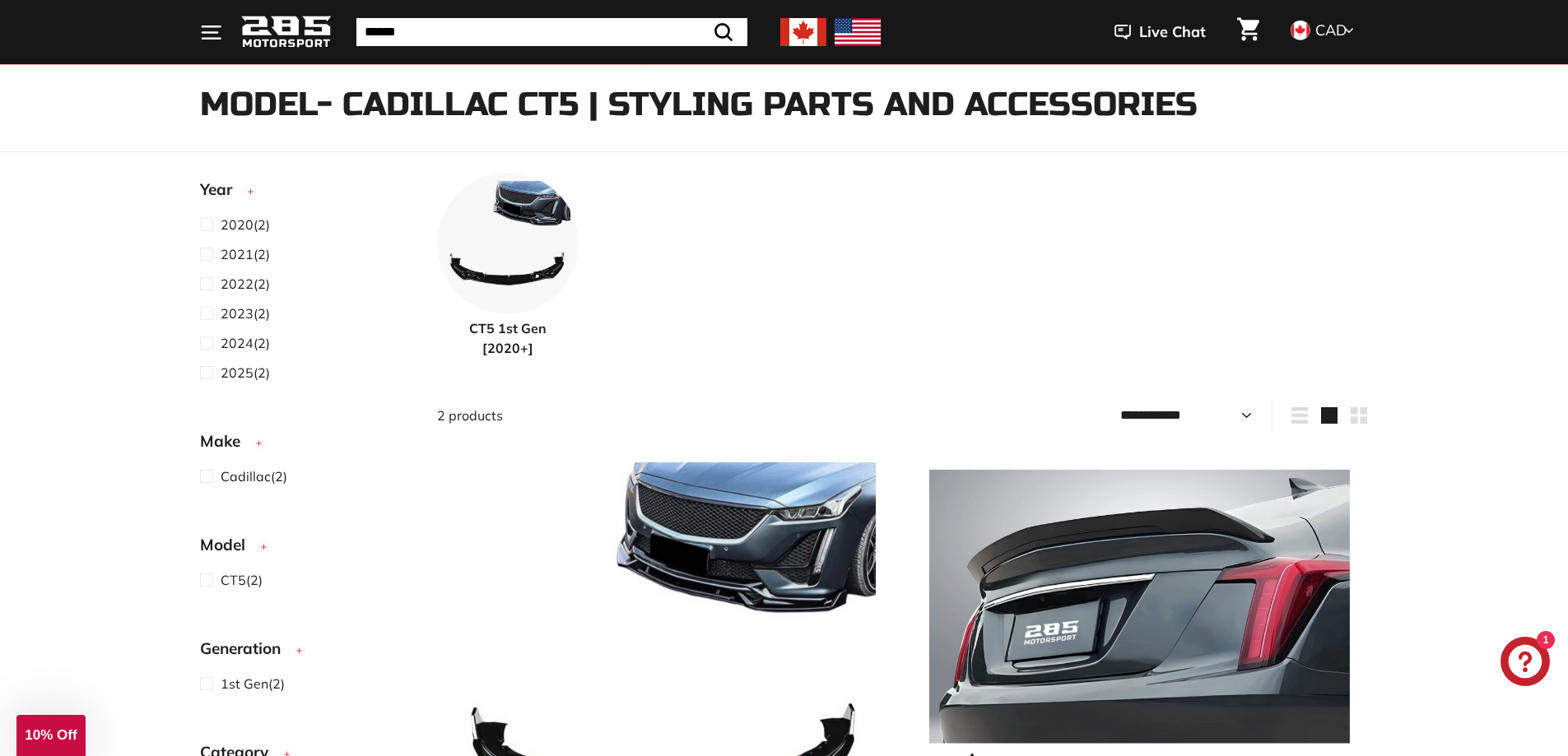
scroll to position [42, 0]
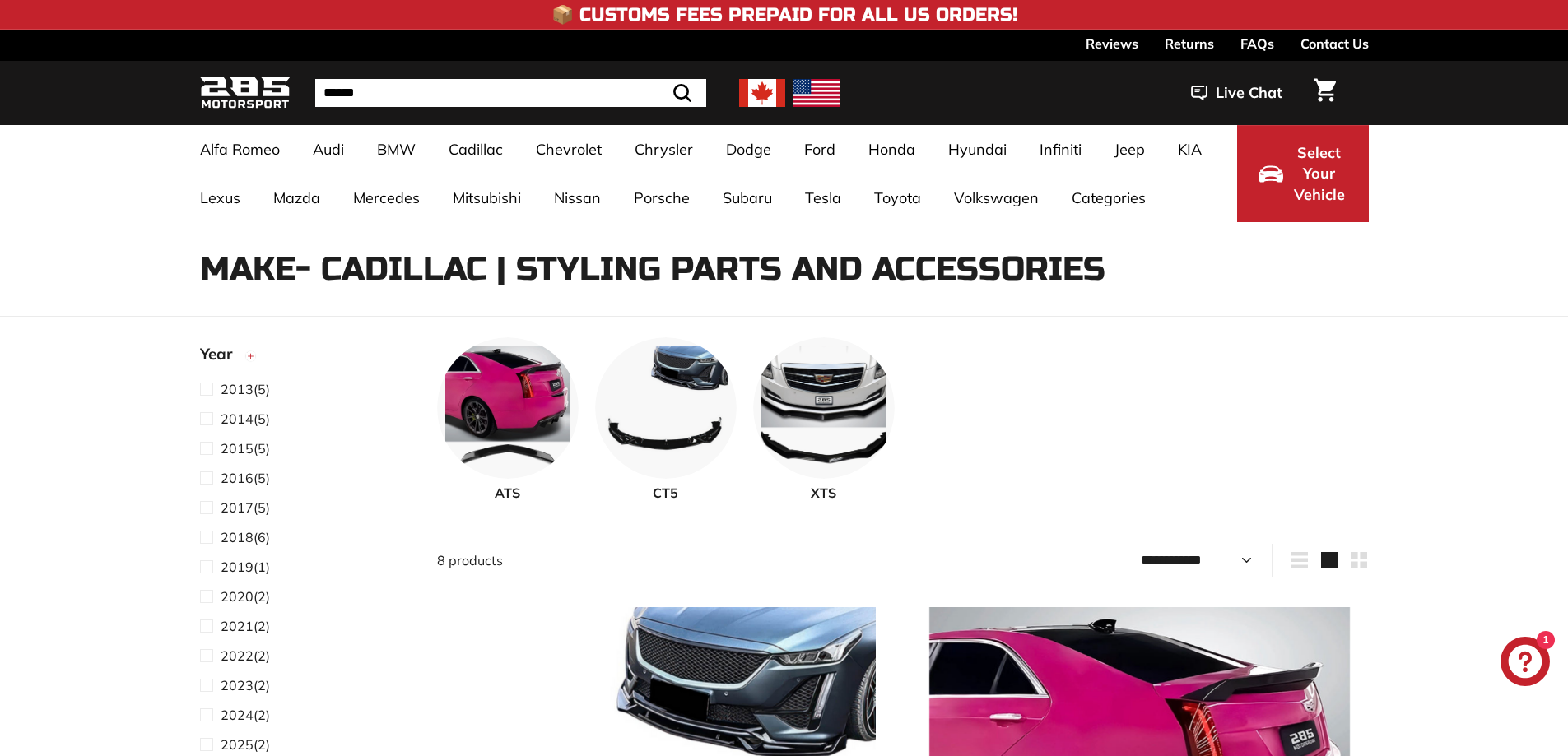
select select "**********"
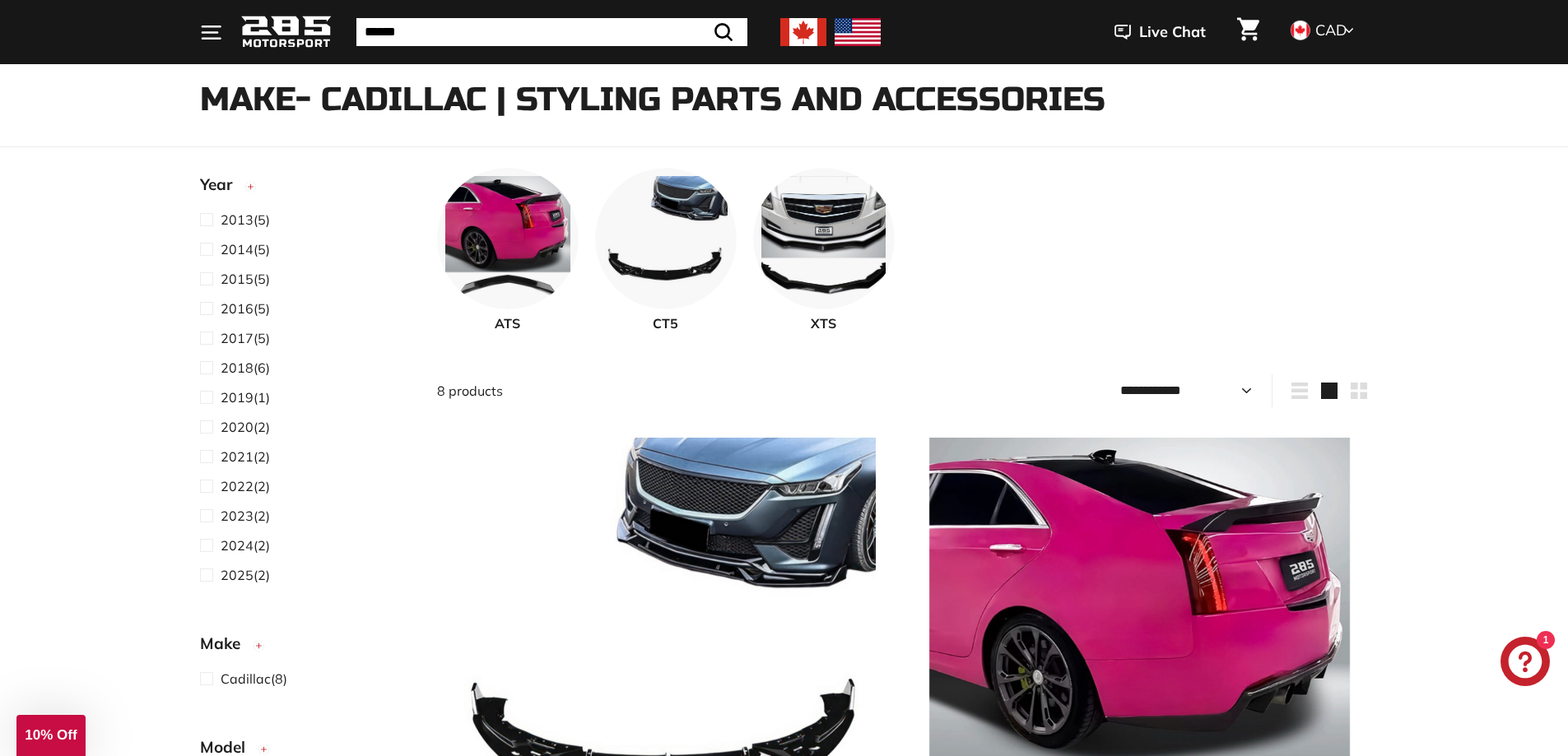
scroll to position [165, 0]
